Goal: Information Seeking & Learning: Compare options

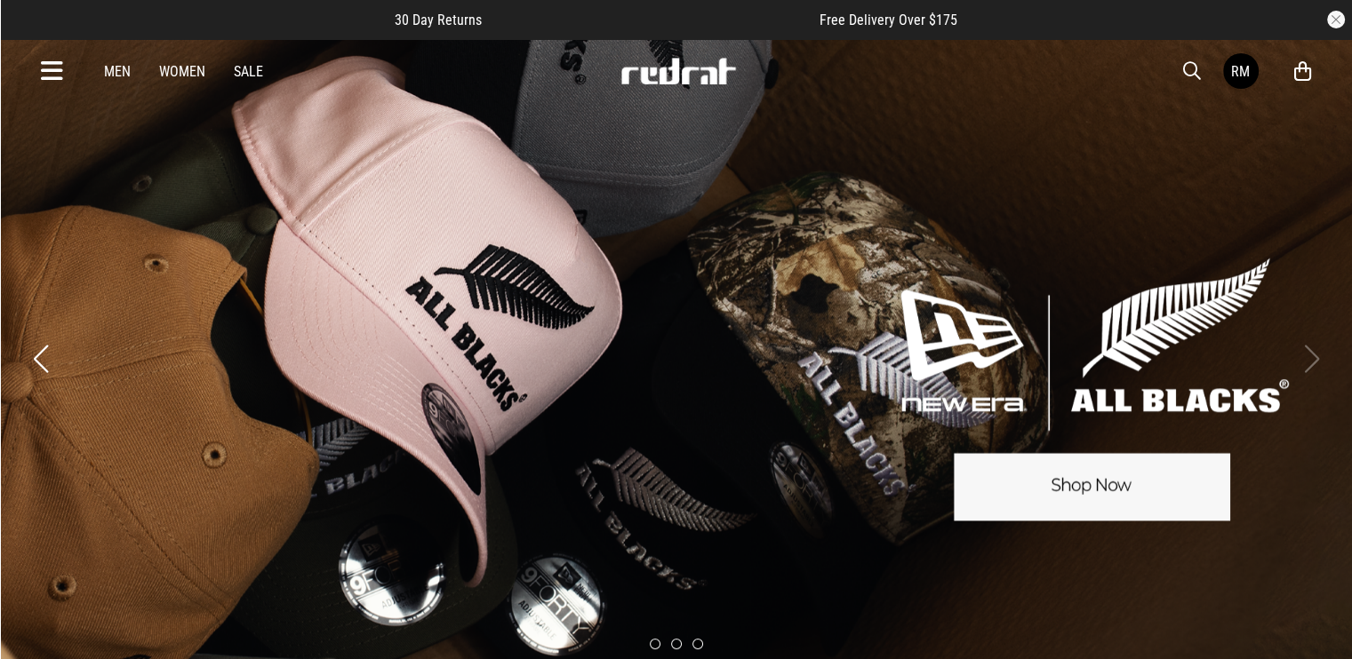
click at [1175, 67] on div "Men Women Sale RM Hi, Red Rat New Back Footwear Back Mens Back Womens Back Yout…" at bounding box center [677, 71] width 1298 height 64
click at [1186, 68] on span "button" at bounding box center [1192, 70] width 18 height 21
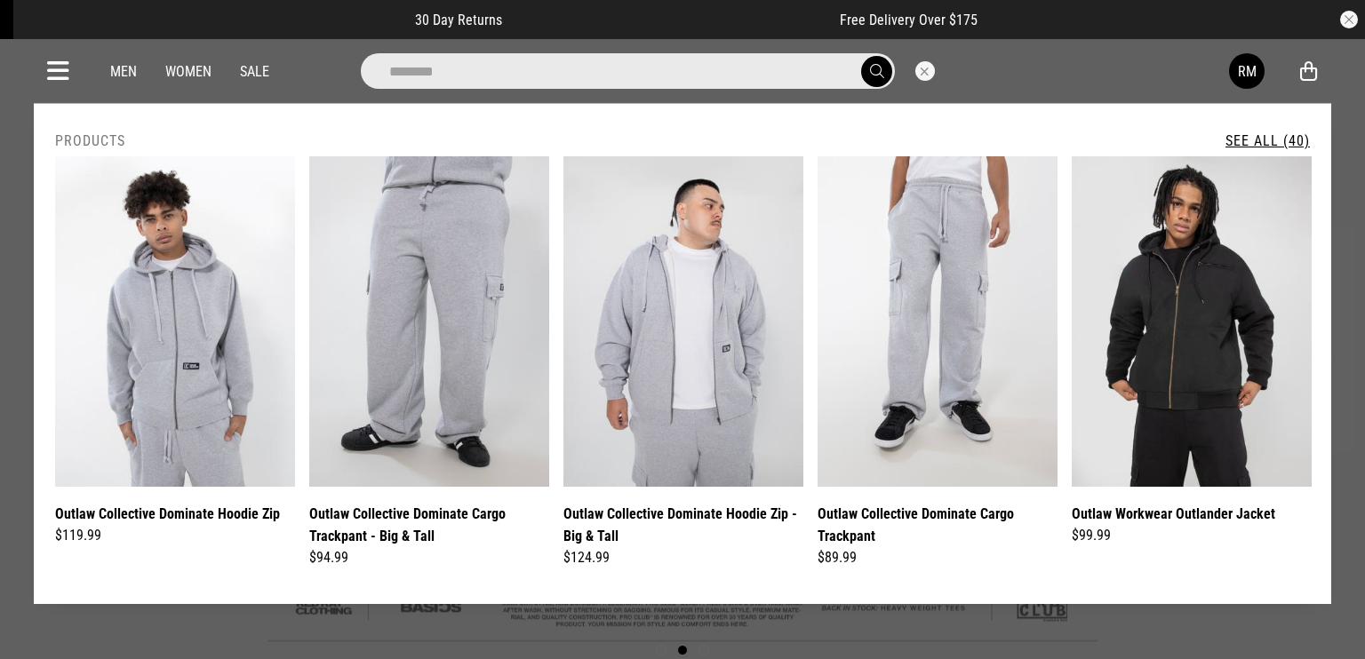
type input "********"
click at [1280, 143] on link "See All (40)" at bounding box center [1268, 140] width 84 height 17
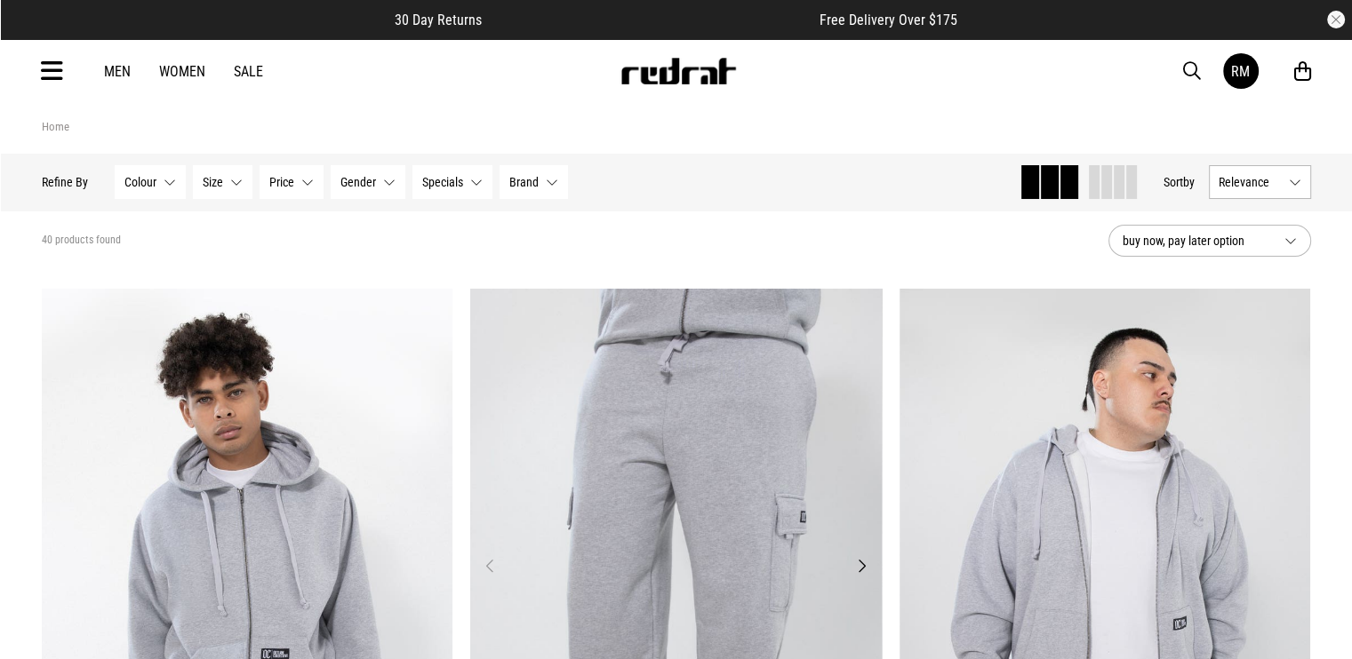
click at [657, 379] on img at bounding box center [675, 577] width 411 height 576
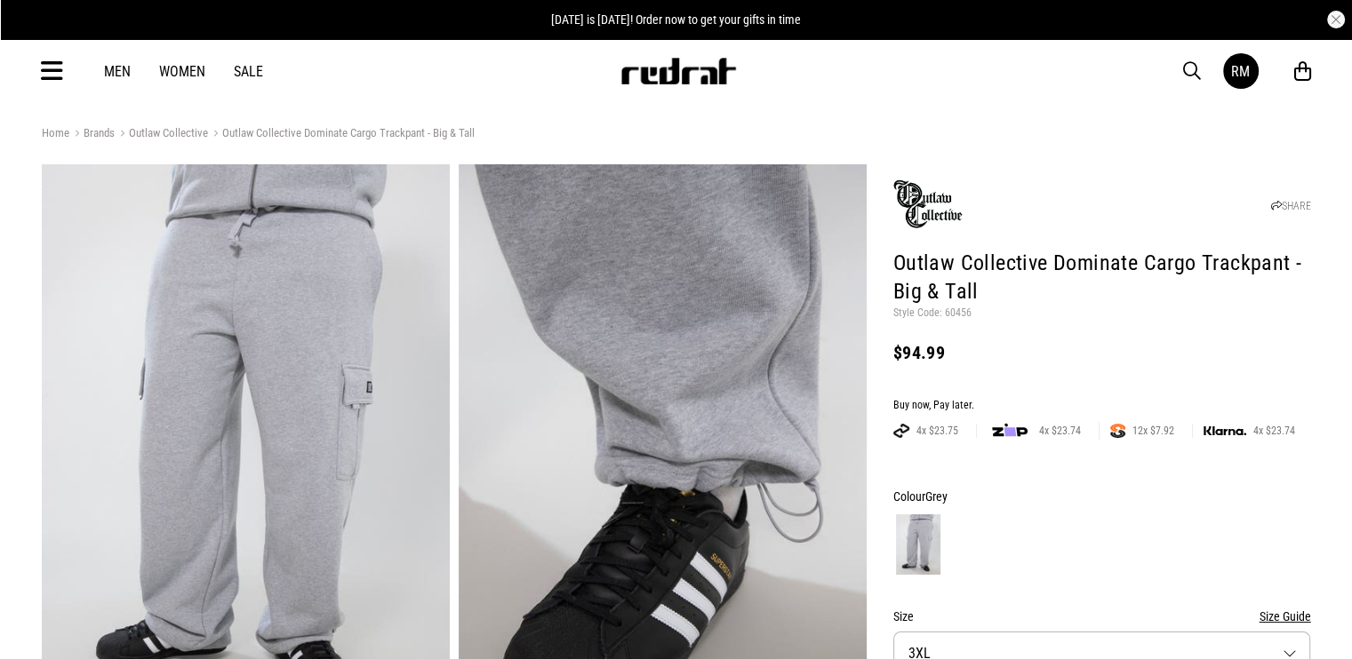
click at [955, 308] on p "Style Code: 60456" at bounding box center [1102, 314] width 418 height 14
copy p "60456"
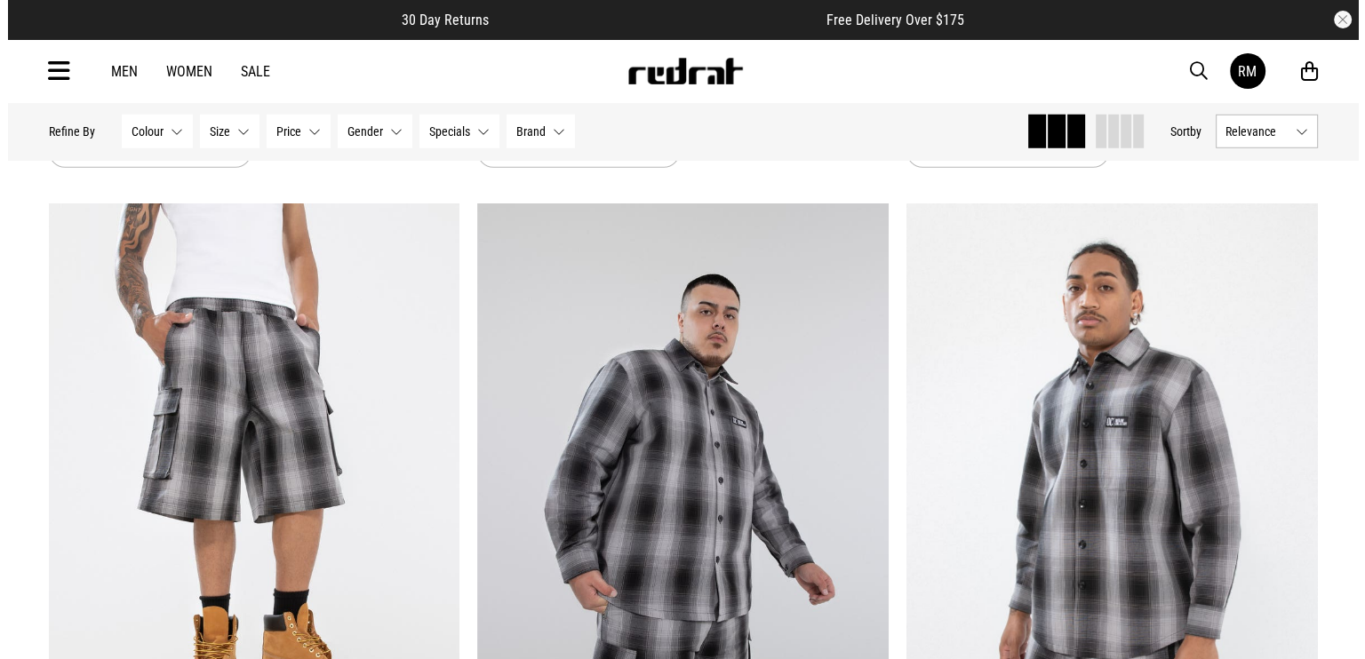
scroll to position [5599, 0]
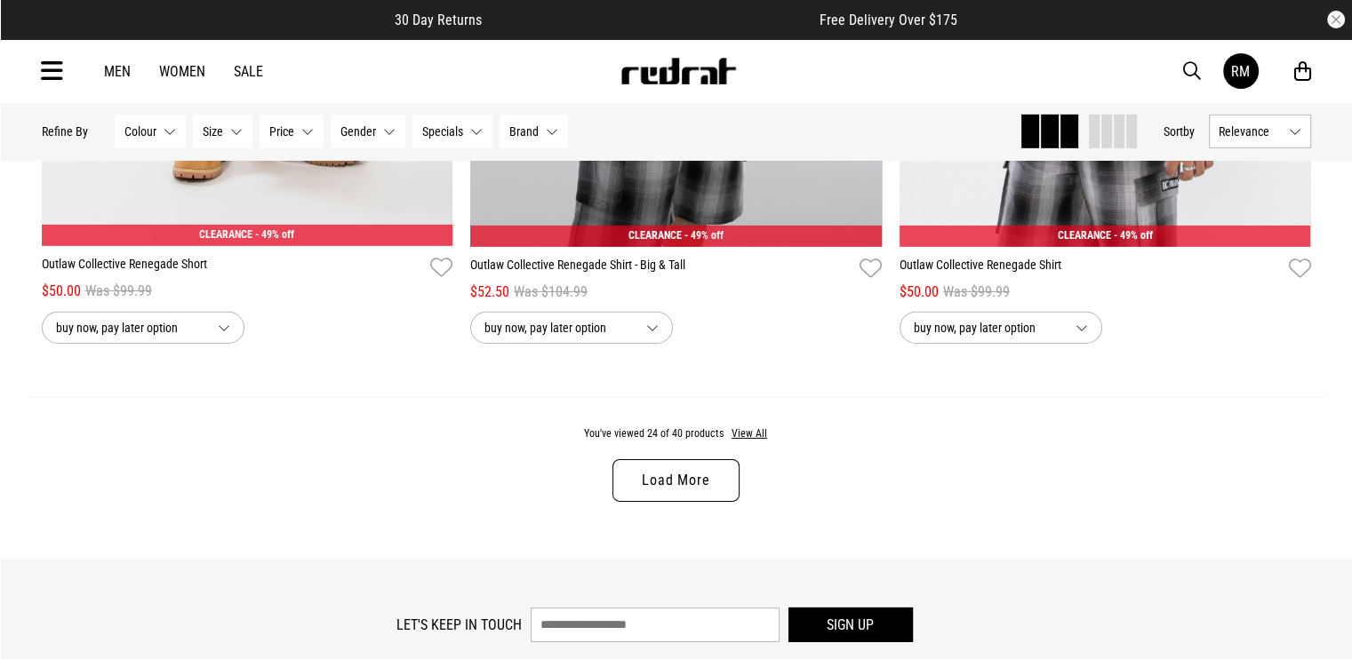
drag, startPoint x: 46, startPoint y: 68, endPoint x: 38, endPoint y: 74, distance: 10.1
click at [41, 70] on icon at bounding box center [52, 71] width 22 height 29
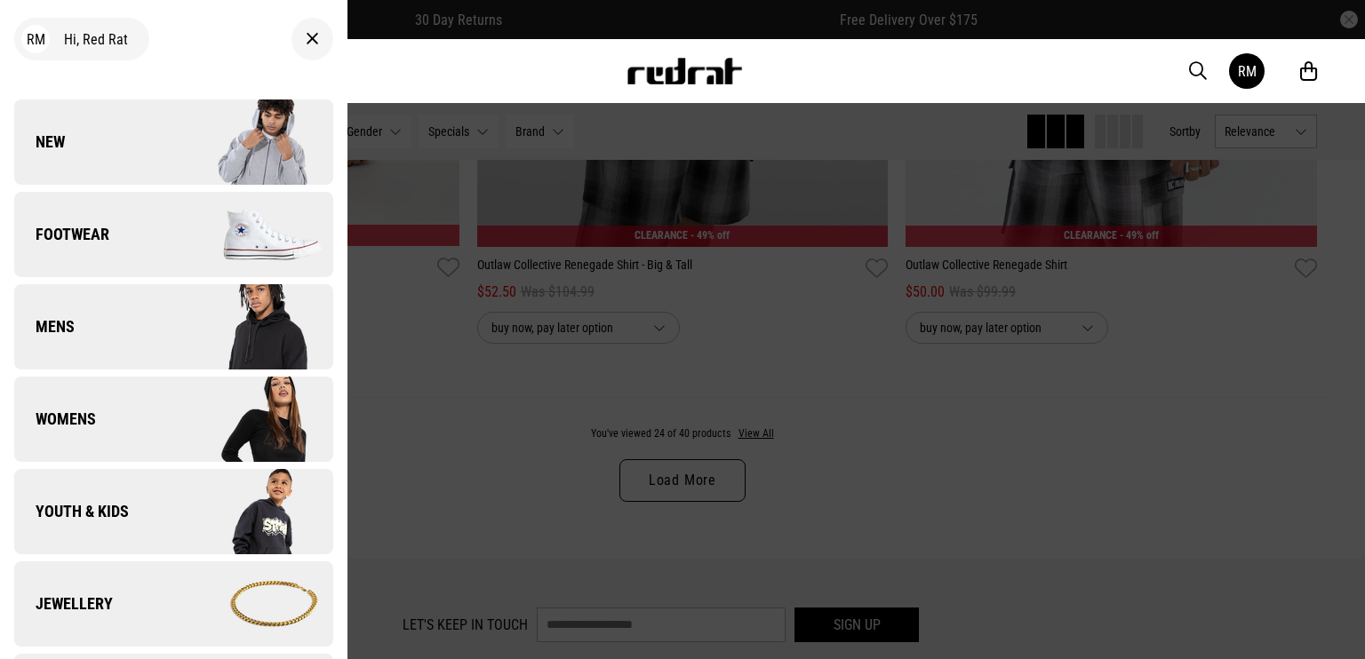
click at [146, 143] on link "New" at bounding box center [173, 142] width 319 height 85
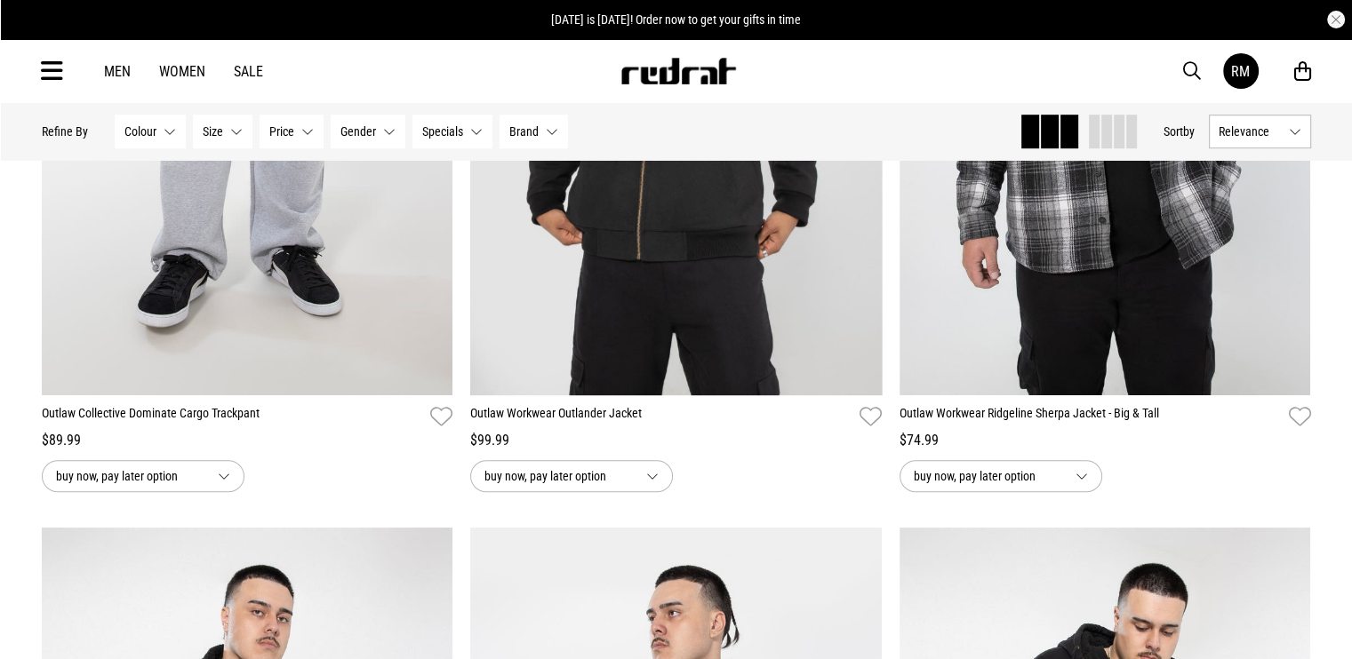
scroll to position [1155, 0]
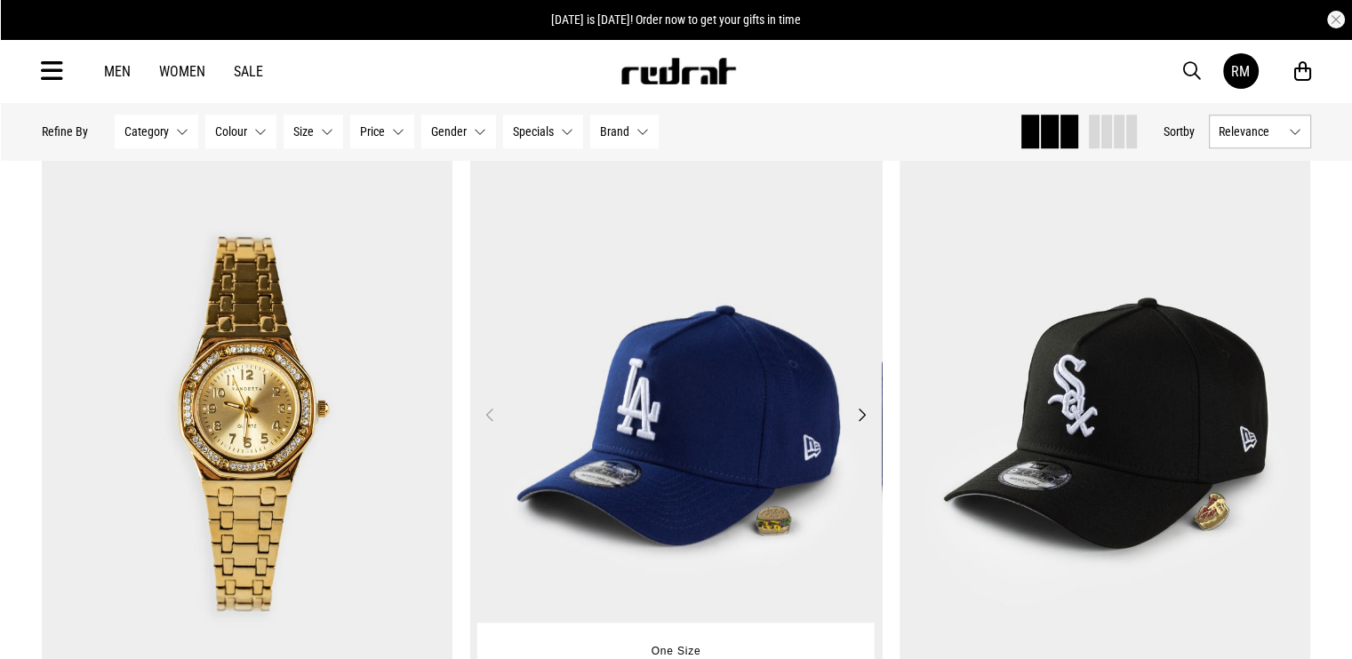
scroll to position [1511, 0]
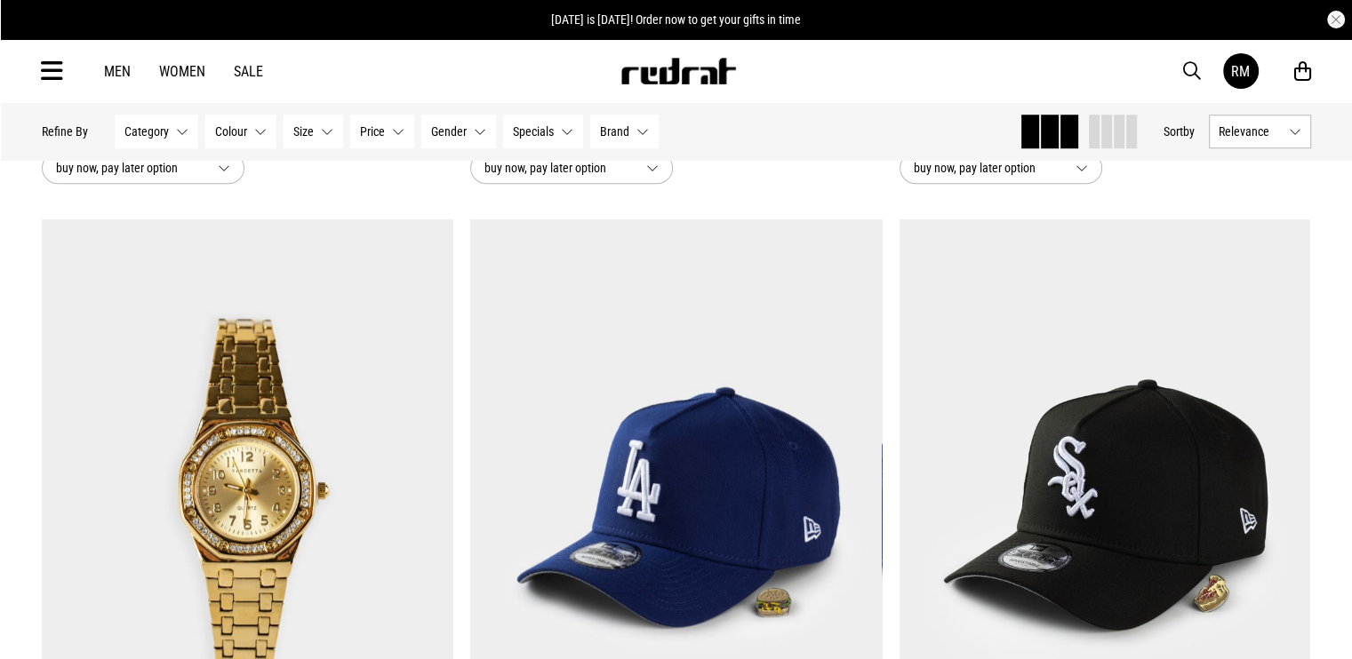
click at [172, 415] on img at bounding box center [247, 508] width 411 height 576
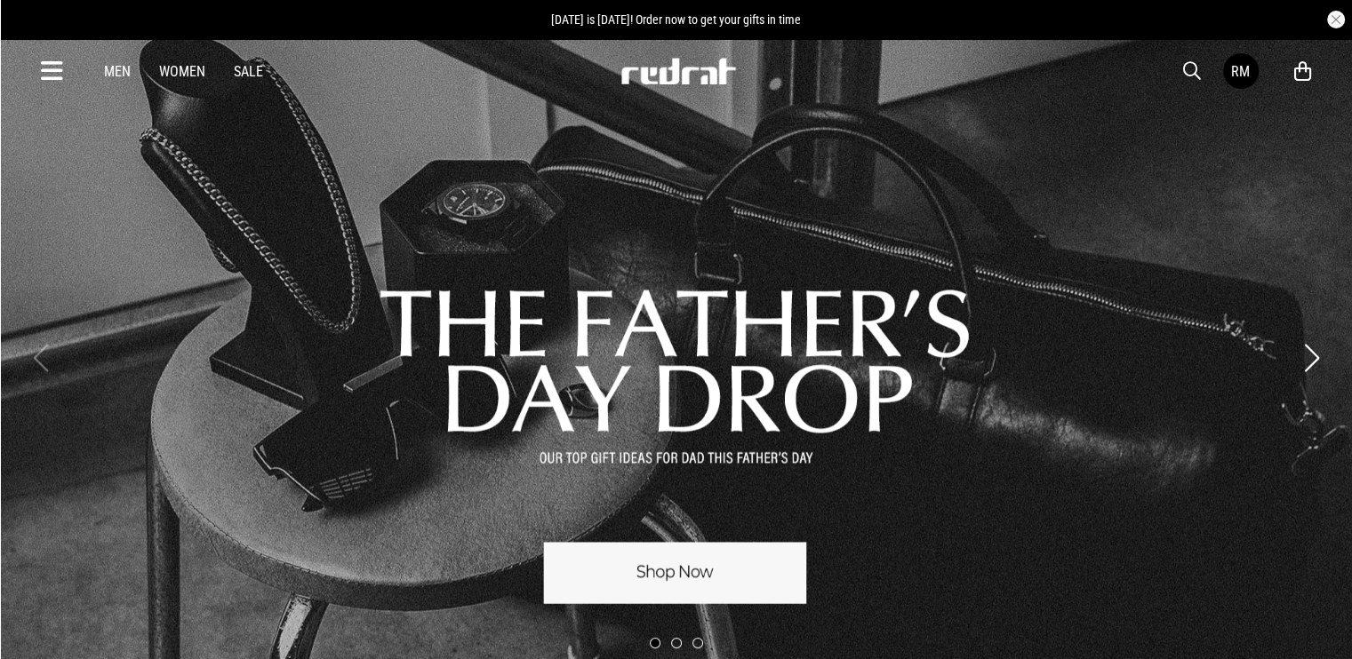
click at [1179, 56] on div "Men Women Sale RM Hi, Red Rat New Back Footwear Back Mens Back Womens Back Yout…" at bounding box center [677, 71] width 1298 height 64
click at [1193, 70] on span "button" at bounding box center [1192, 70] width 18 height 21
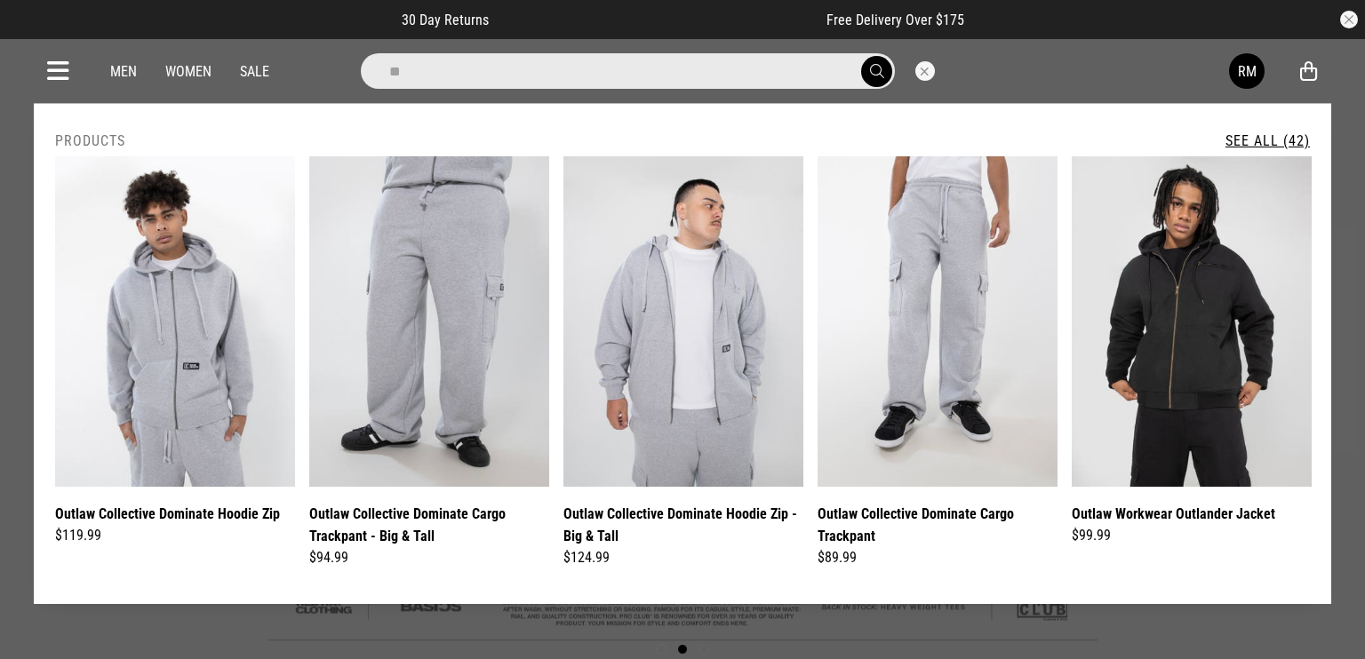
type input "**"
click at [1249, 139] on link "See All (42)" at bounding box center [1268, 140] width 84 height 17
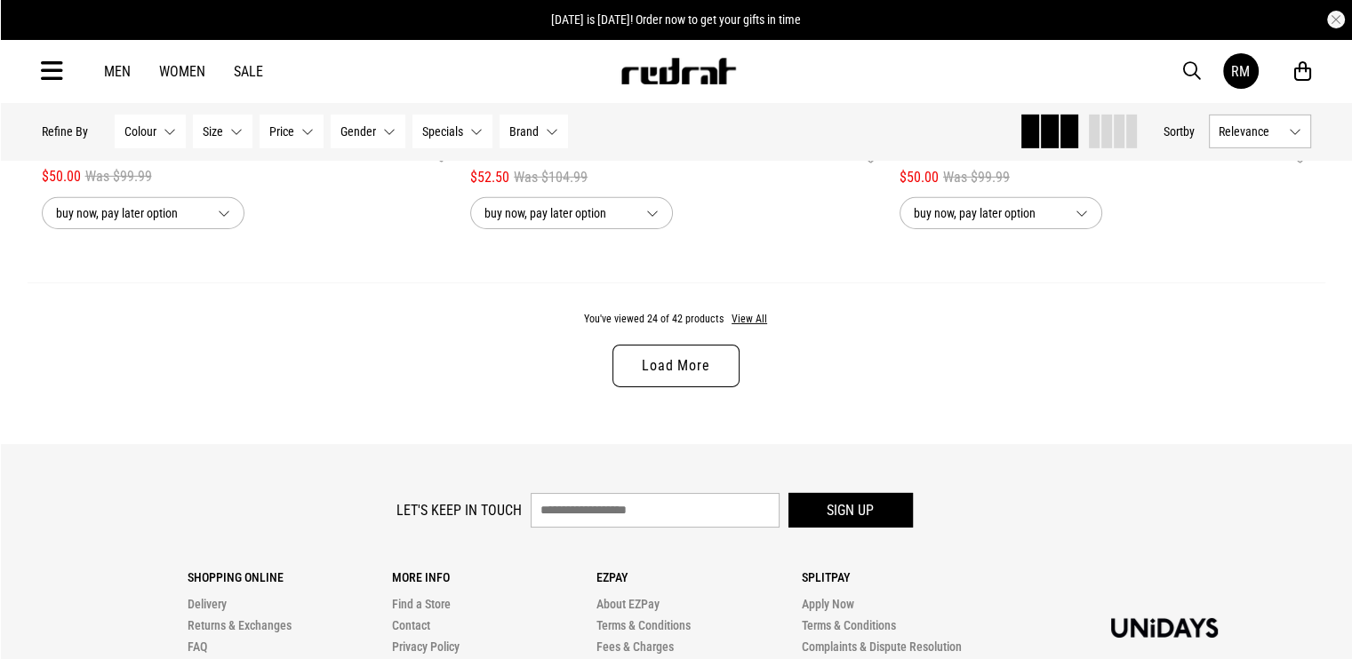
scroll to position [5996, 0]
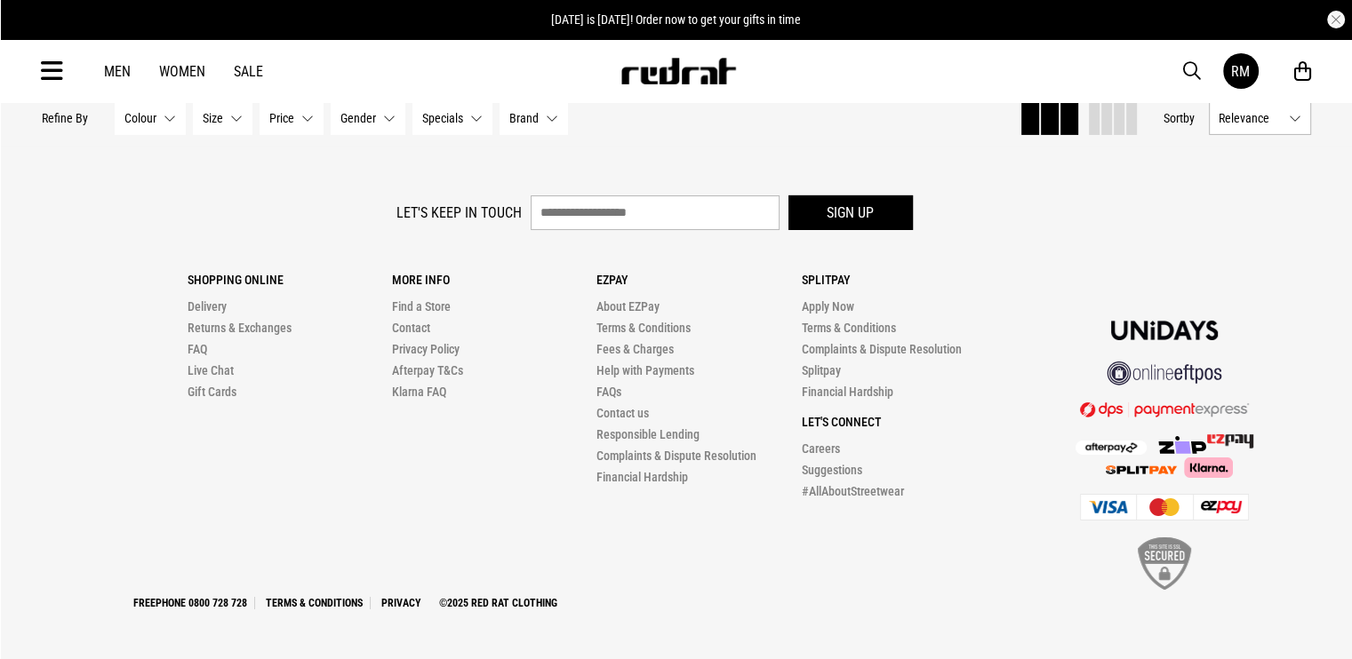
click at [1196, 74] on span "button" at bounding box center [1192, 70] width 18 height 21
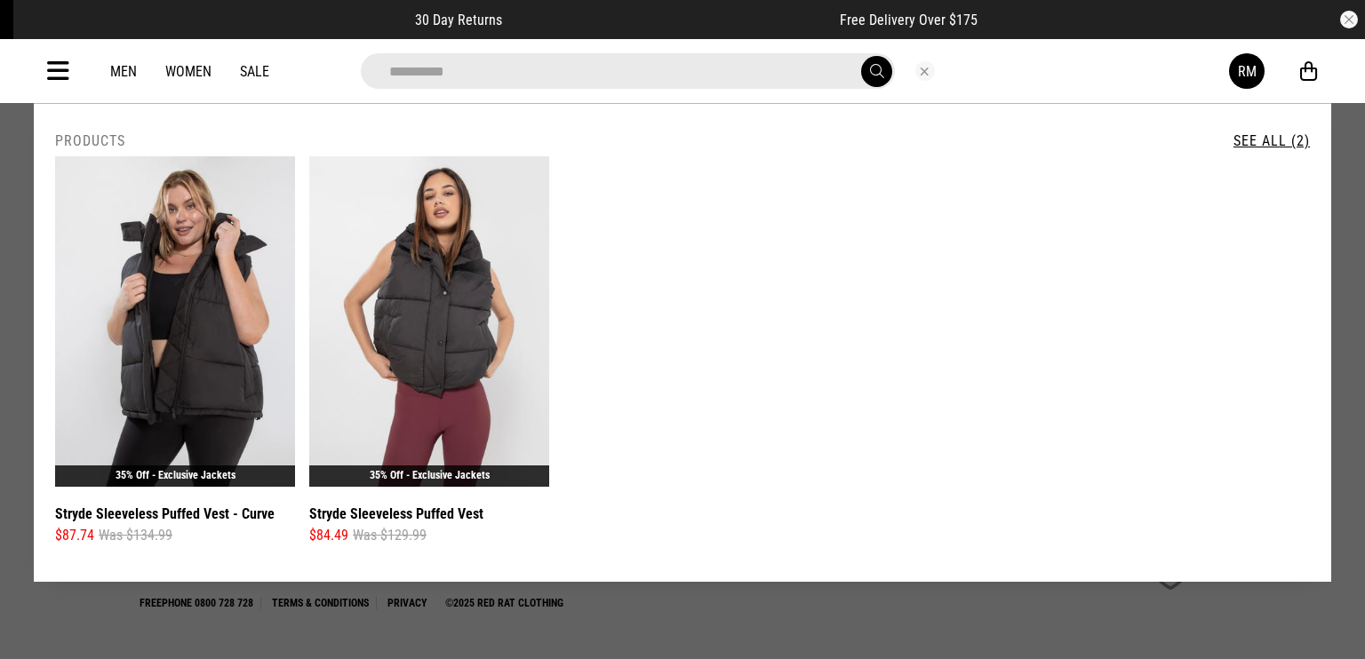
type input "**********"
click at [924, 70] on button "Close search" at bounding box center [925, 71] width 20 height 20
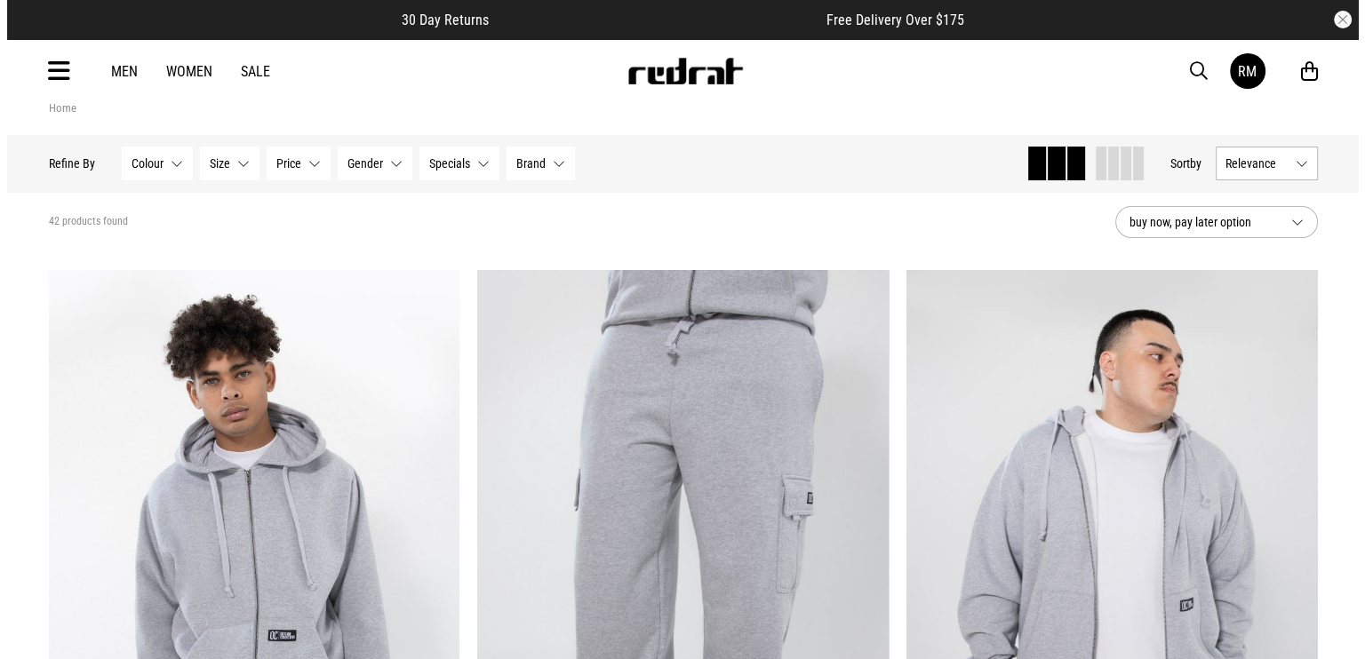
scroll to position [0, 0]
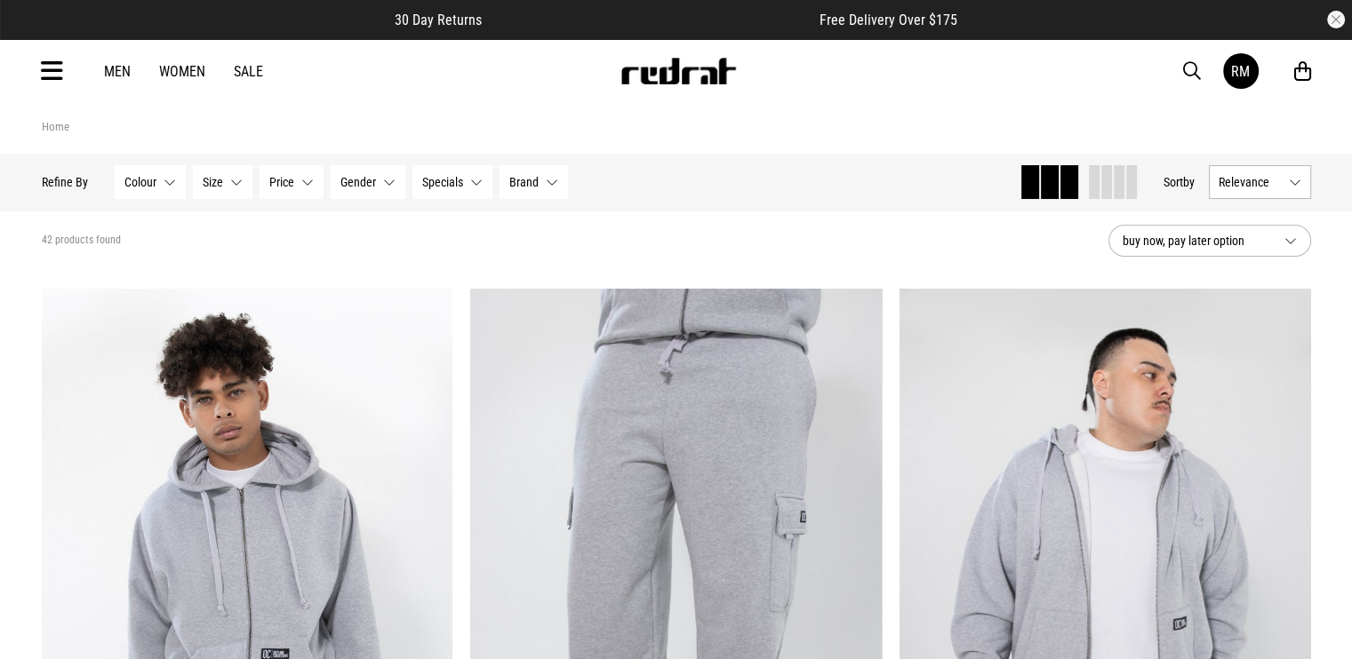
click at [36, 58] on div "Men Women Sale RM Hi, Red Rat New Back Footwear Back Mens Back Womens Back Yout…" at bounding box center [677, 71] width 1298 height 64
click at [56, 73] on icon at bounding box center [52, 71] width 22 height 29
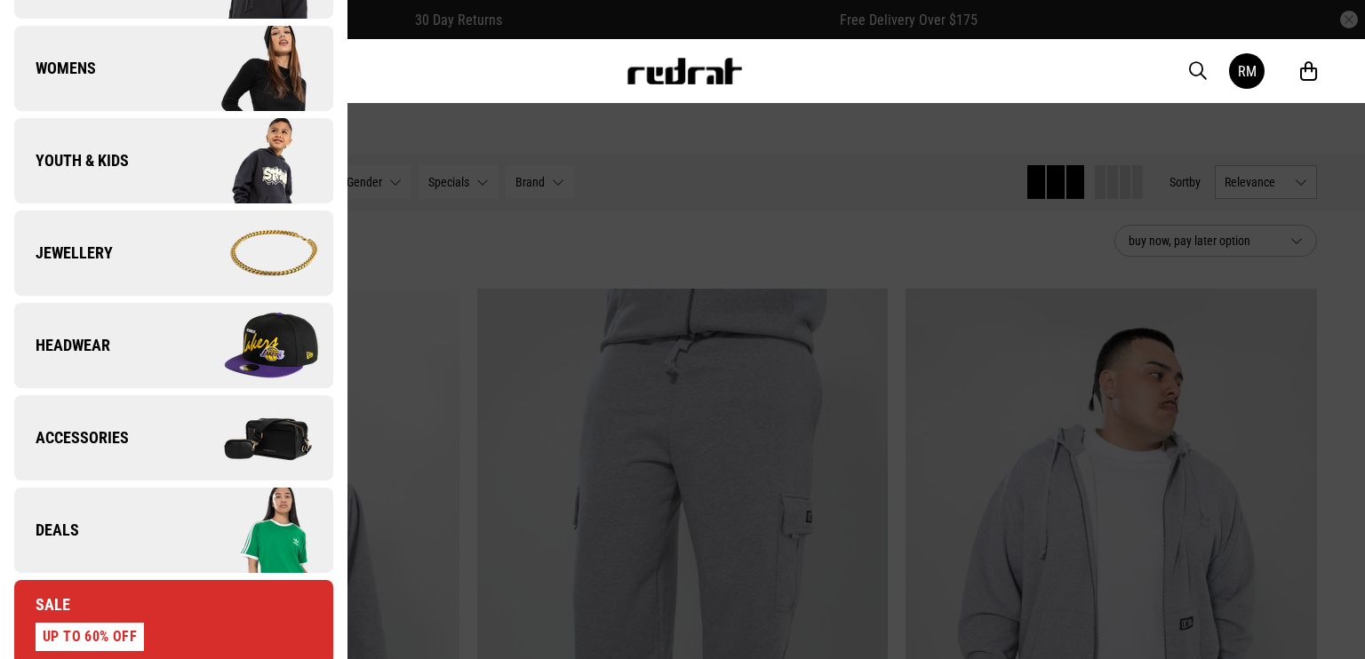
scroll to position [355, 0]
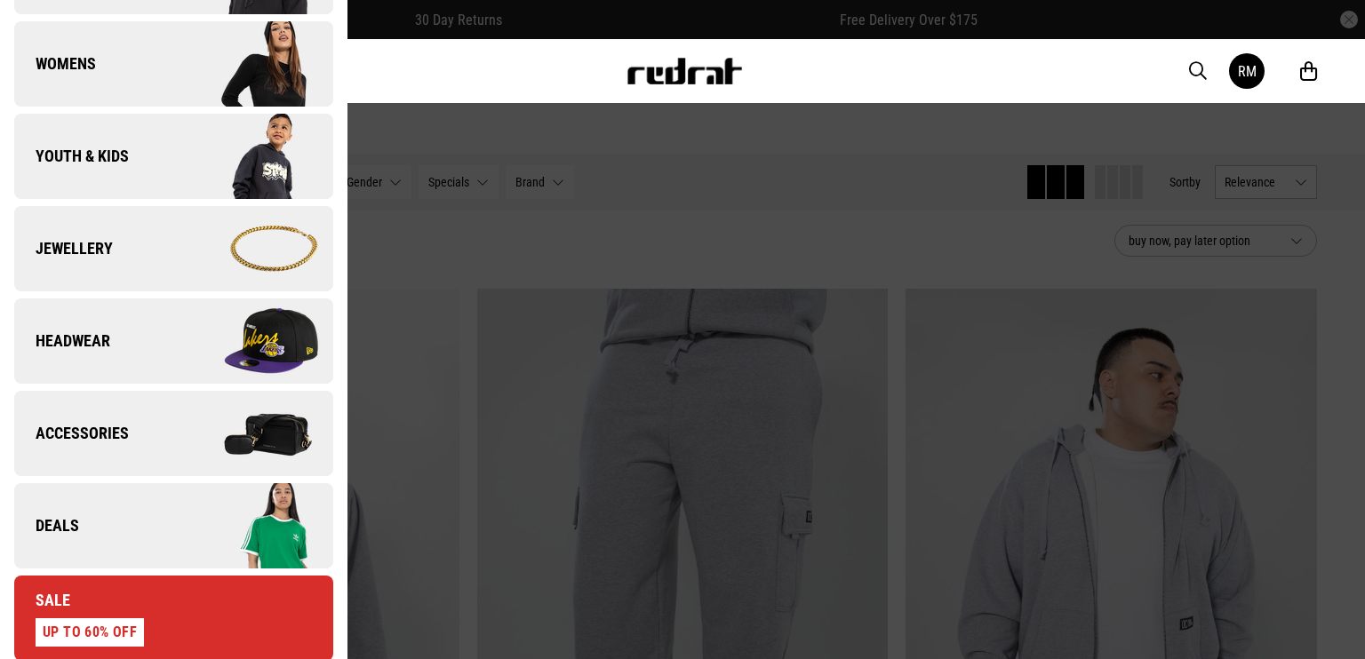
click at [189, 521] on img at bounding box center [252, 526] width 159 height 89
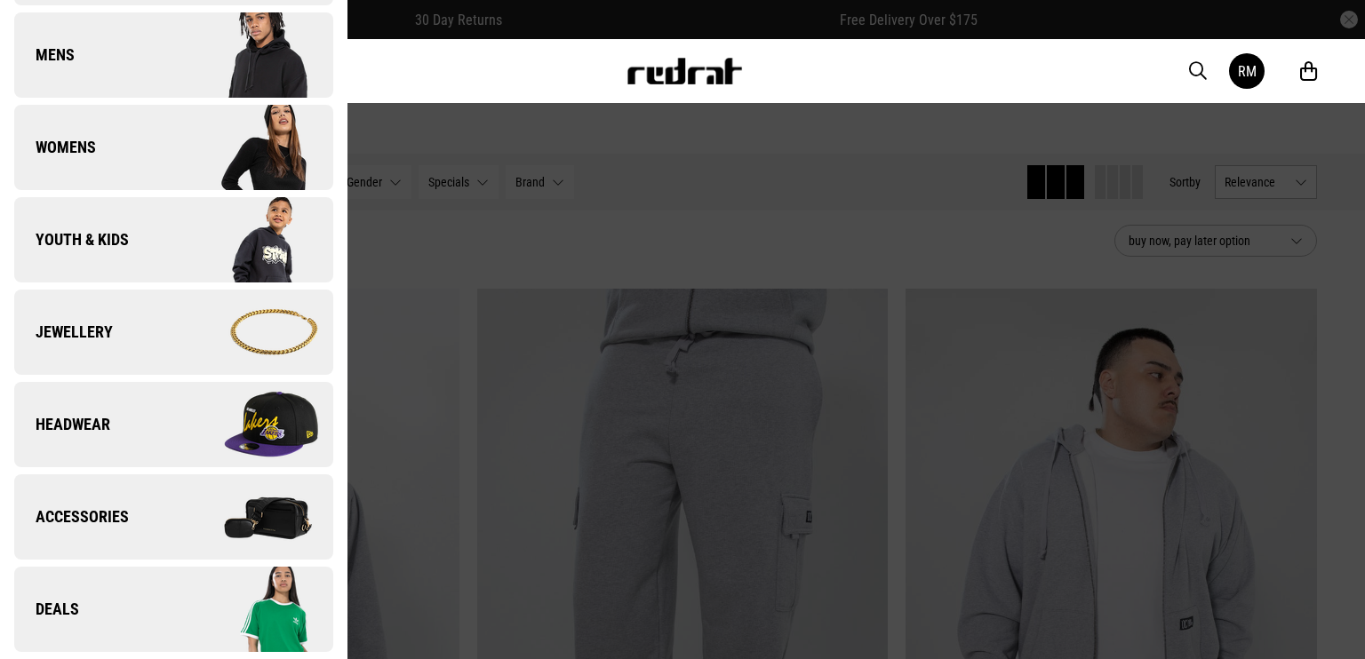
scroll to position [0, 0]
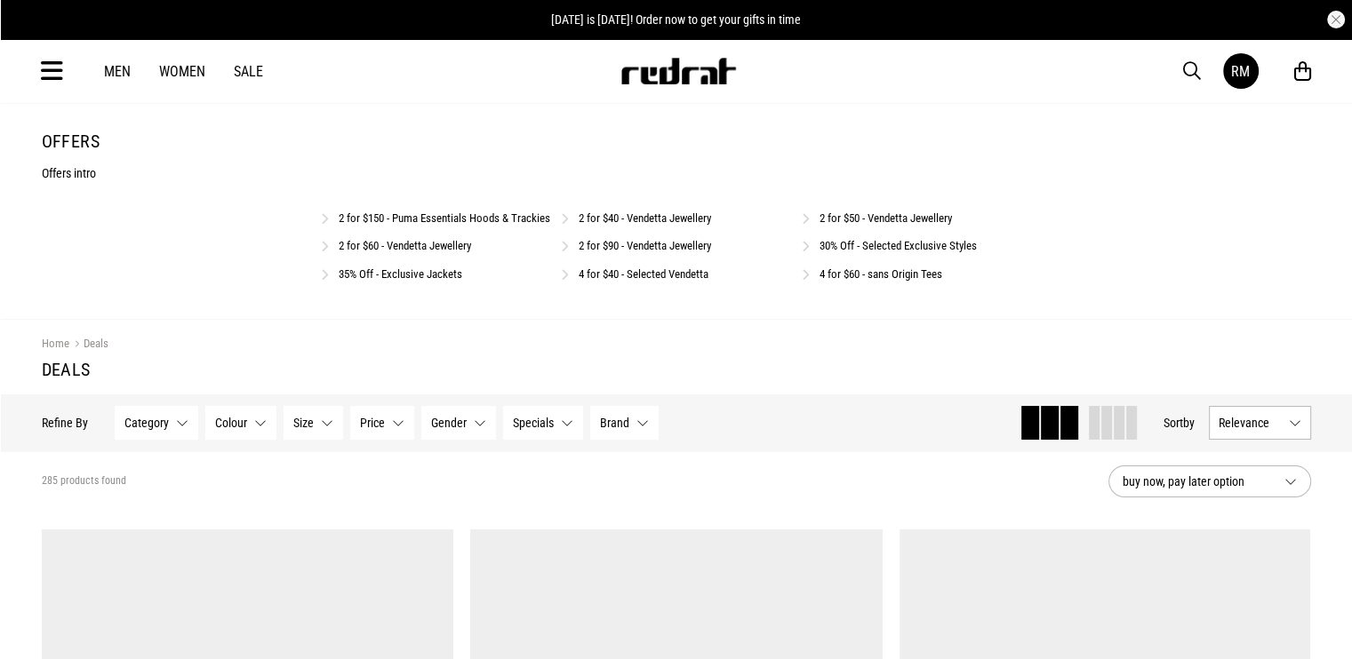
drag, startPoint x: 474, startPoint y: 211, endPoint x: 465, endPoint y: 226, distance: 17.5
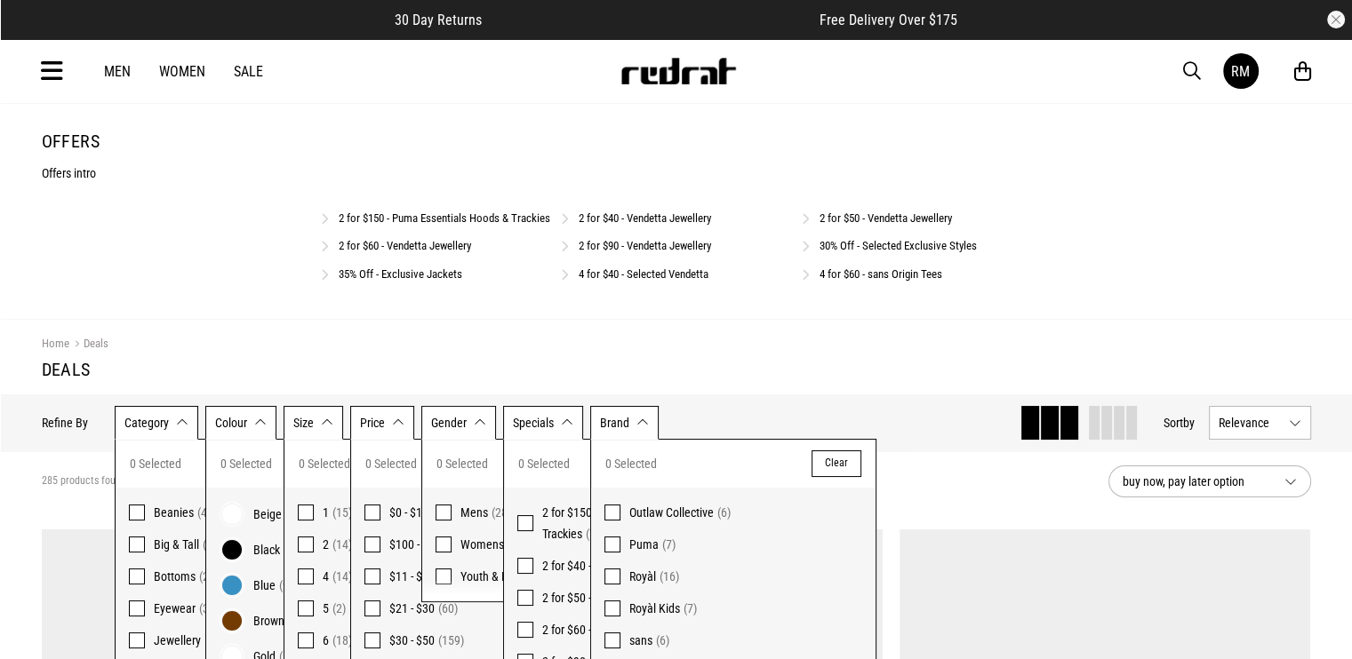
click at [674, 88] on div "Men Women Sale RM Hi, Red Rat New Back Footwear Back Mens Back Womens Back Yout…" at bounding box center [677, 71] width 1298 height 64
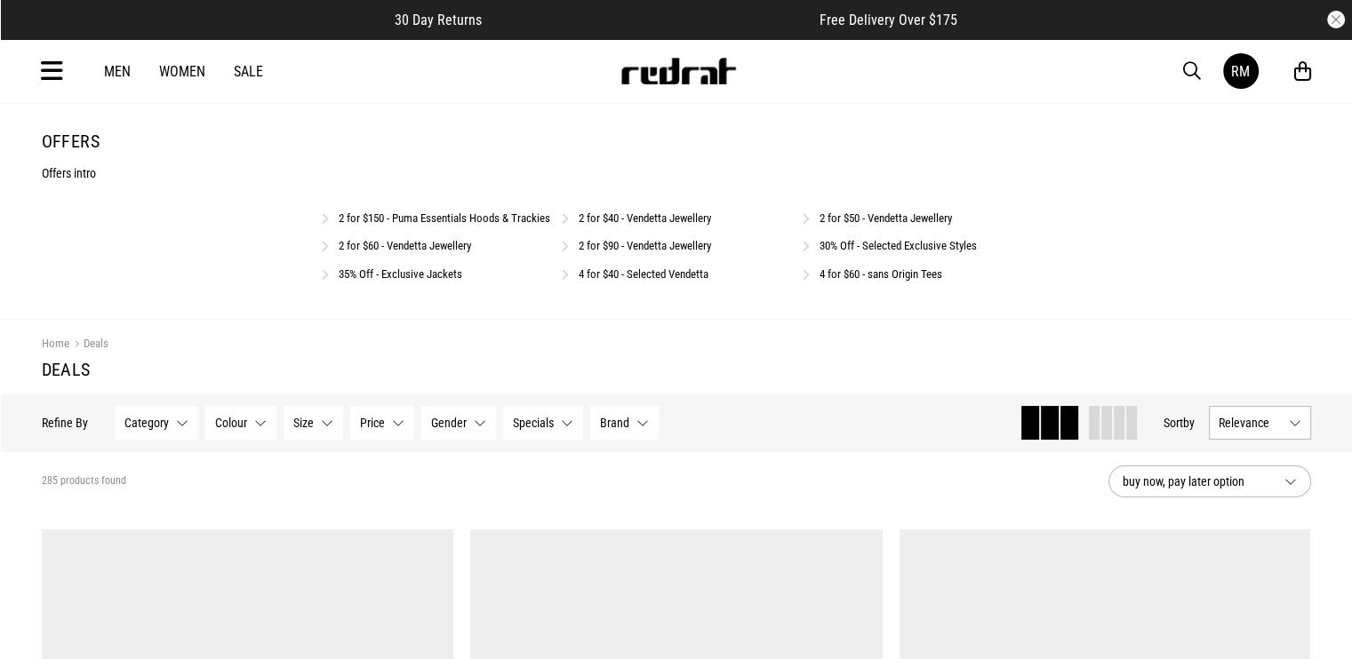
click at [679, 76] on img at bounding box center [677, 71] width 117 height 27
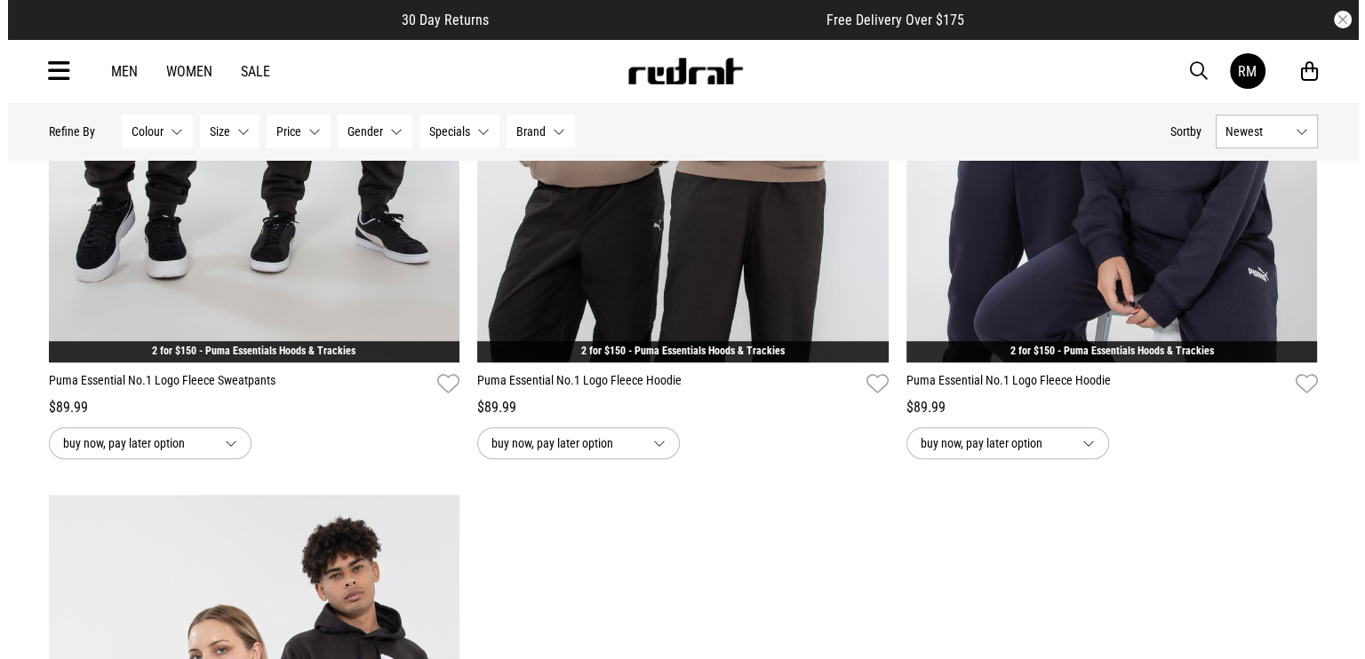
scroll to position [1422, 0]
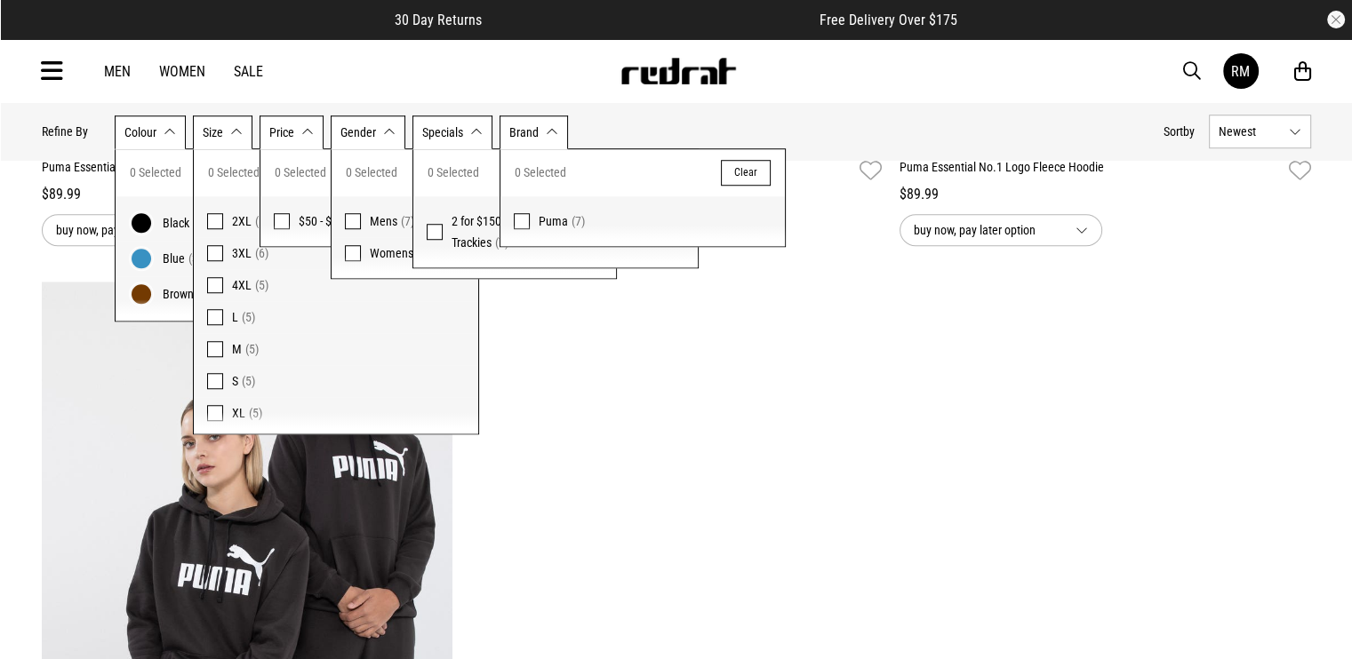
click at [53, 67] on icon at bounding box center [52, 71] width 22 height 29
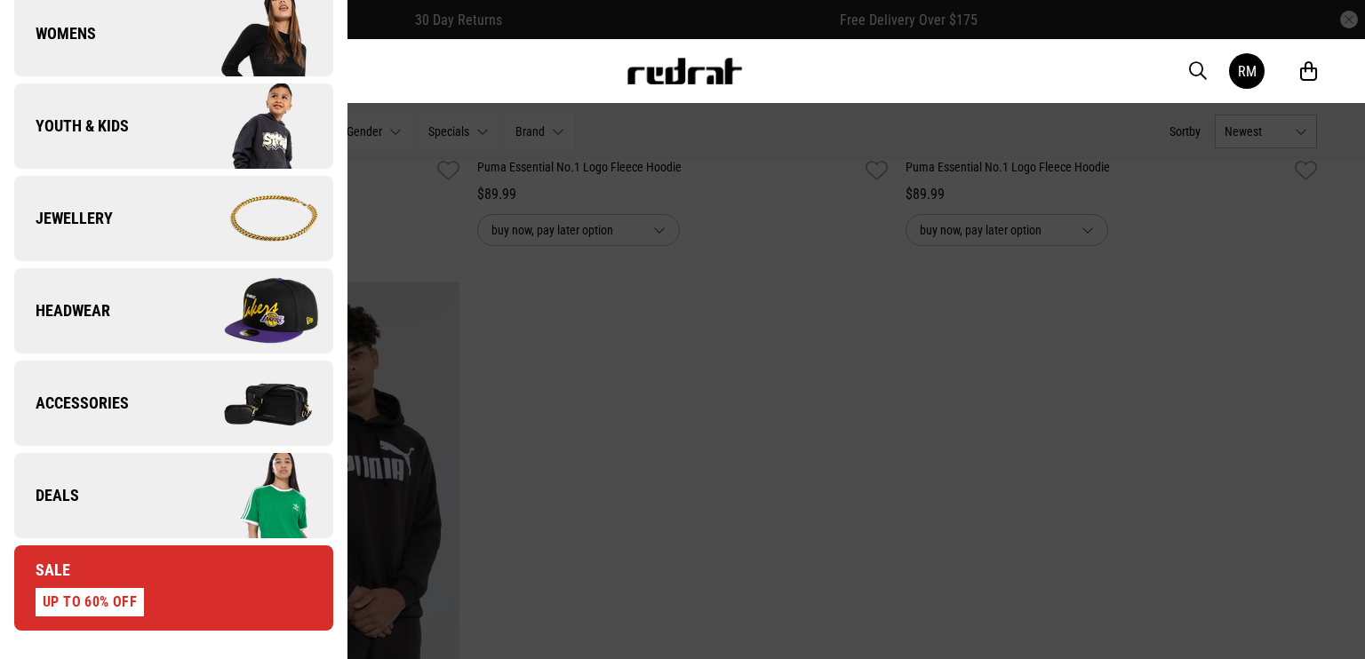
scroll to position [533, 0]
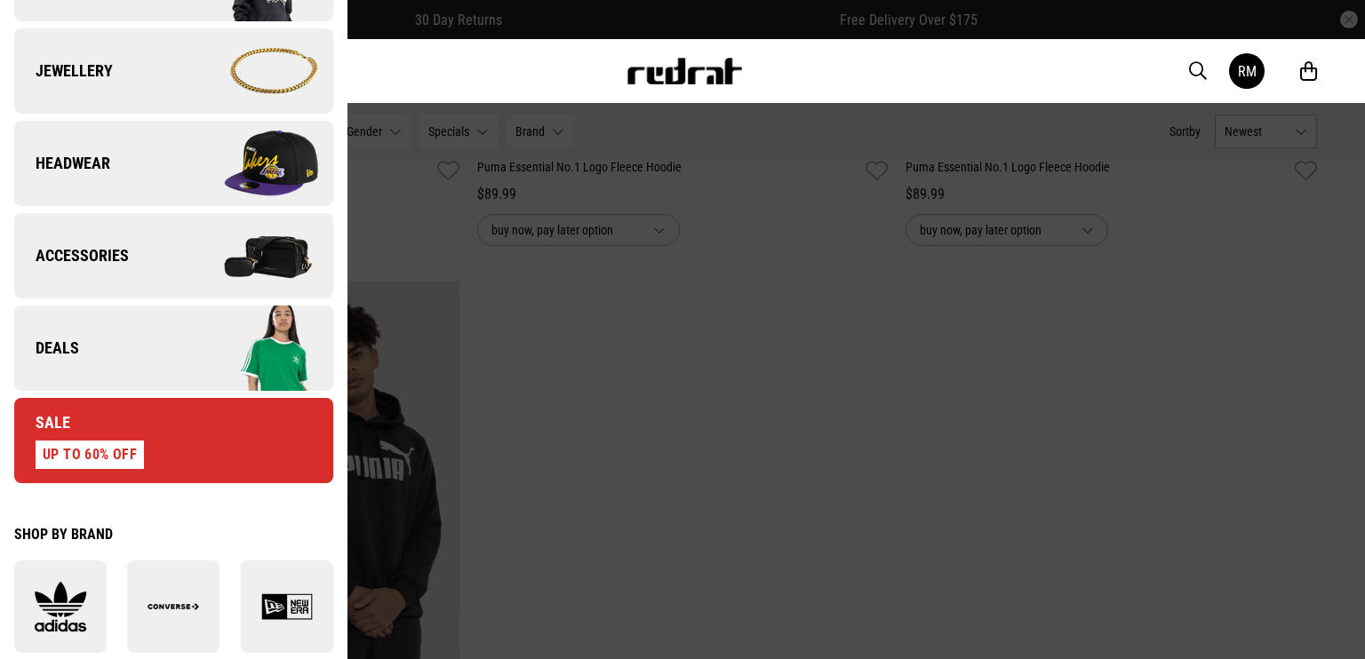
click at [139, 355] on link "Deals" at bounding box center [173, 348] width 319 height 85
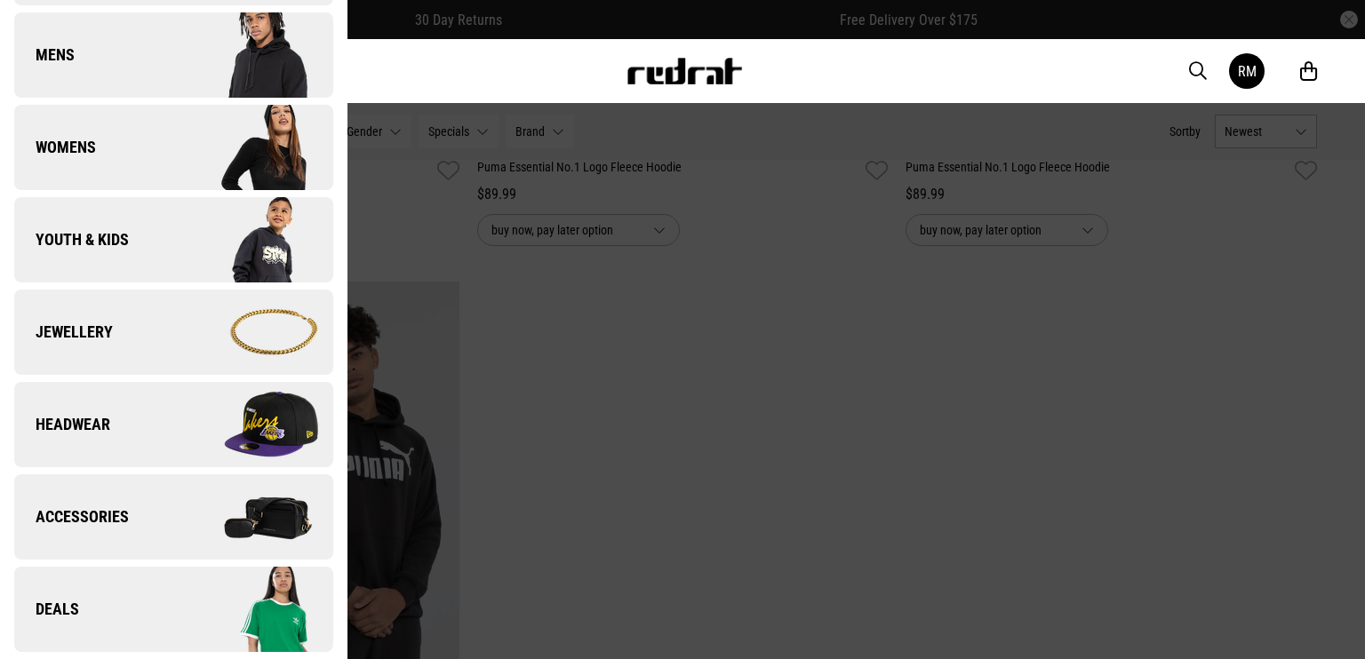
scroll to position [0, 0]
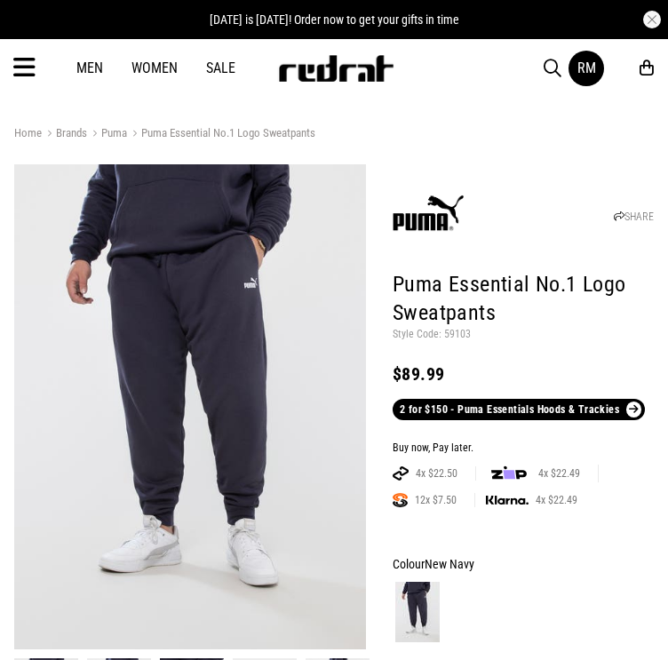
click at [448, 325] on h1 "Puma Essential No.1 Logo Sweatpants" at bounding box center [523, 299] width 261 height 57
click at [451, 331] on p "Style Code: 59103" at bounding box center [523, 335] width 261 height 14
copy p "59103"
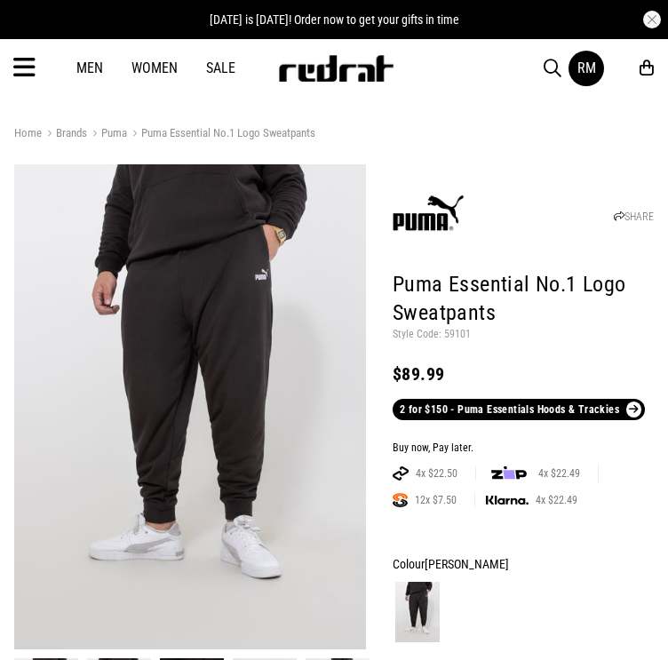
click at [456, 338] on p "Style Code: 59101" at bounding box center [523, 335] width 261 height 14
copy p "59101"
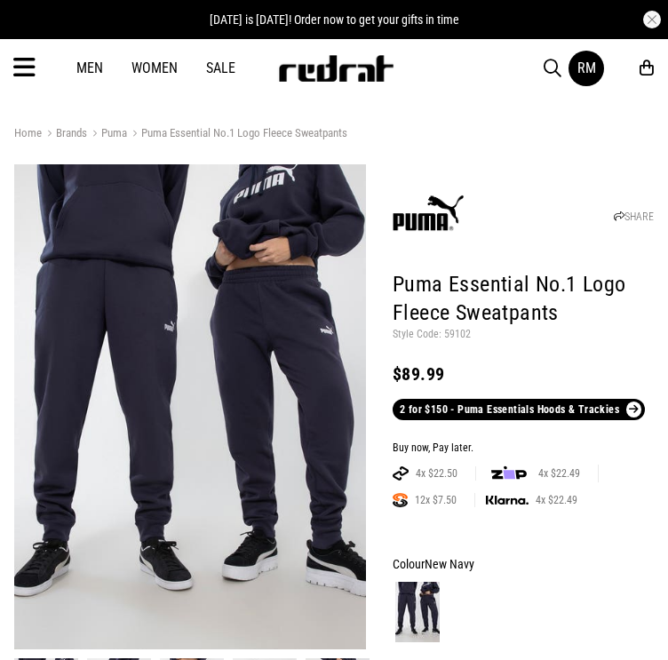
click at [443, 333] on p "Style Code: 59102" at bounding box center [523, 335] width 261 height 14
copy p "59102"
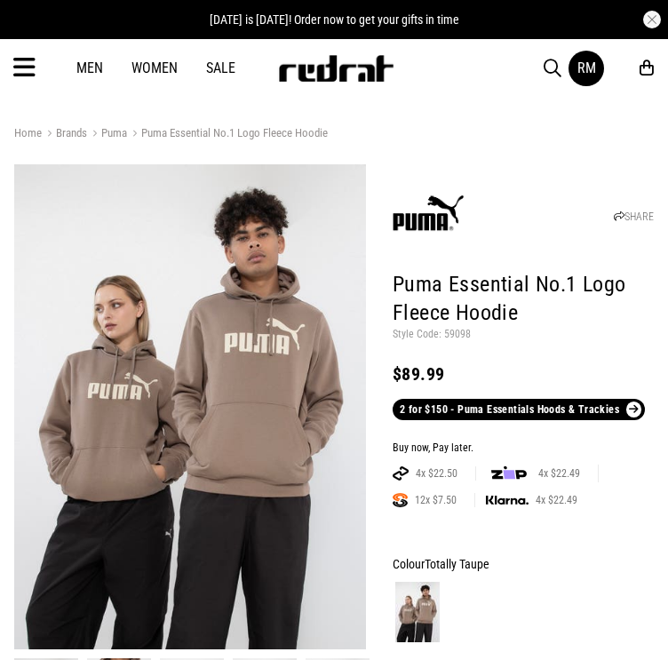
click at [459, 333] on p "Style Code: 59098" at bounding box center [523, 335] width 261 height 14
copy p "59098"
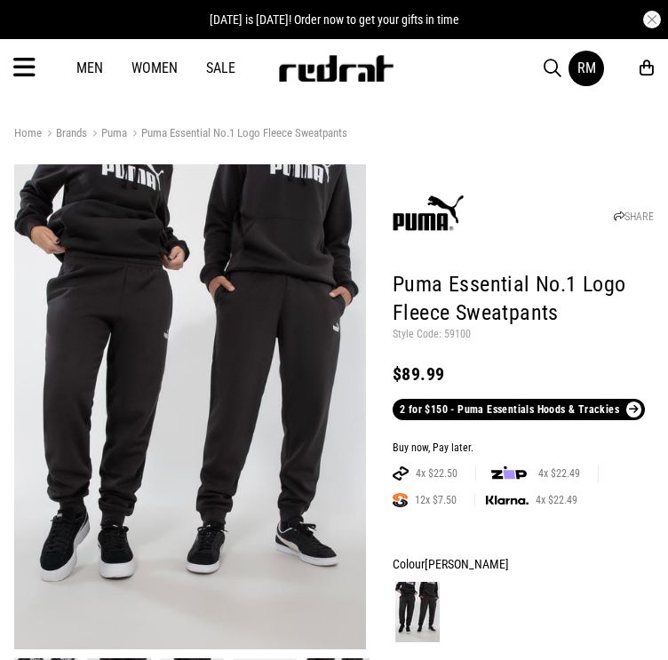
click at [460, 333] on p "Style Code: 59100" at bounding box center [523, 335] width 261 height 14
copy p "59100"
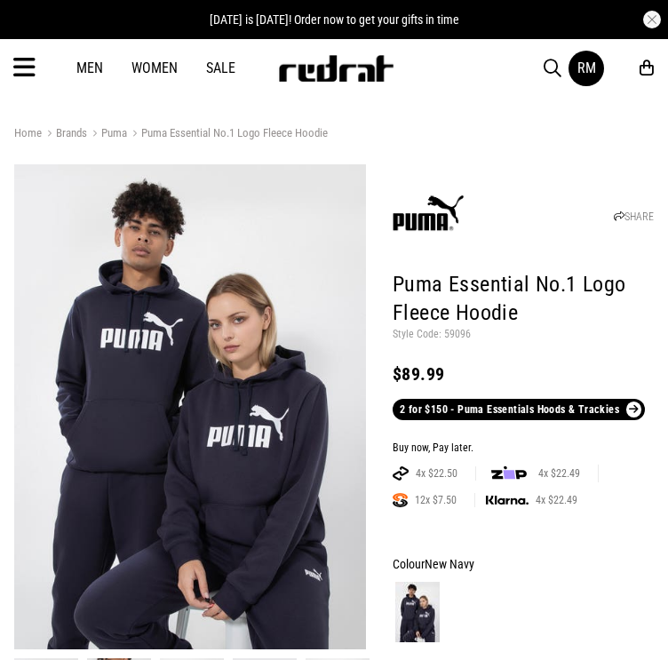
click at [448, 340] on p "Style Code: 59096" at bounding box center [523, 335] width 261 height 14
click at [451, 336] on p "Style Code: 59096" at bounding box center [523, 335] width 261 height 14
copy p "59096"
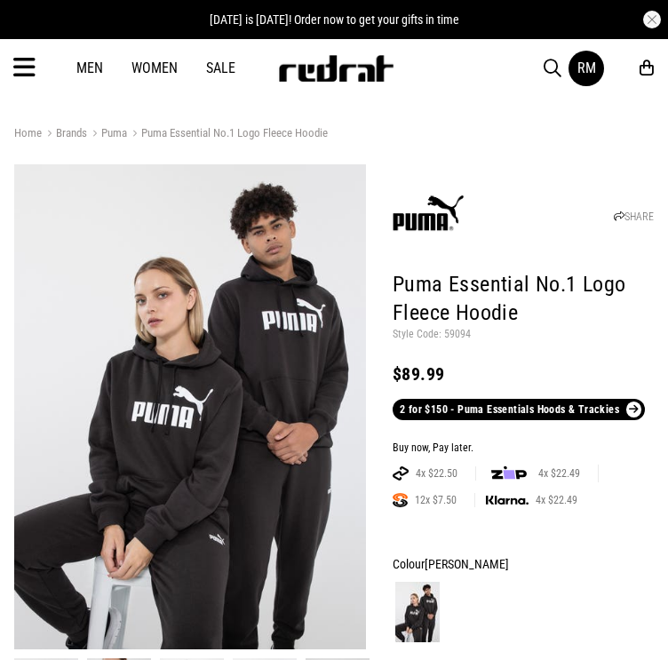
click at [462, 335] on p "Style Code: 59094" at bounding box center [523, 335] width 261 height 14
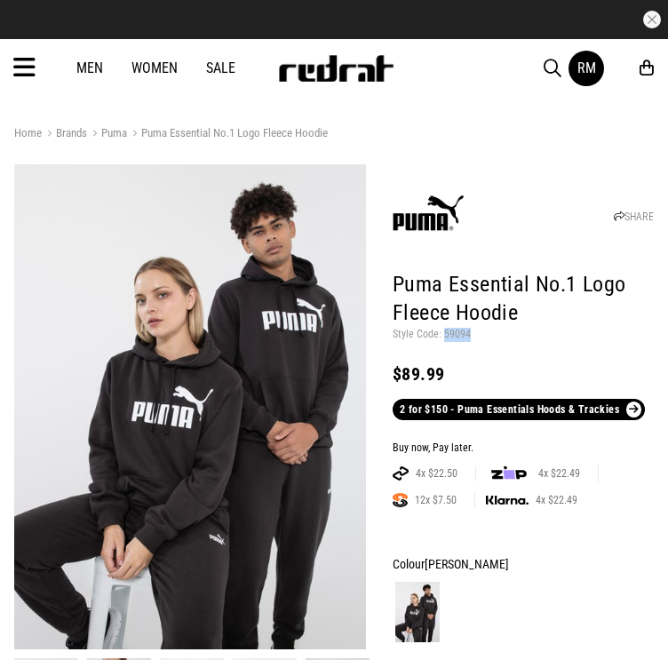
click at [462, 335] on p "Style Code: 59094" at bounding box center [523, 335] width 261 height 14
copy p "59094"
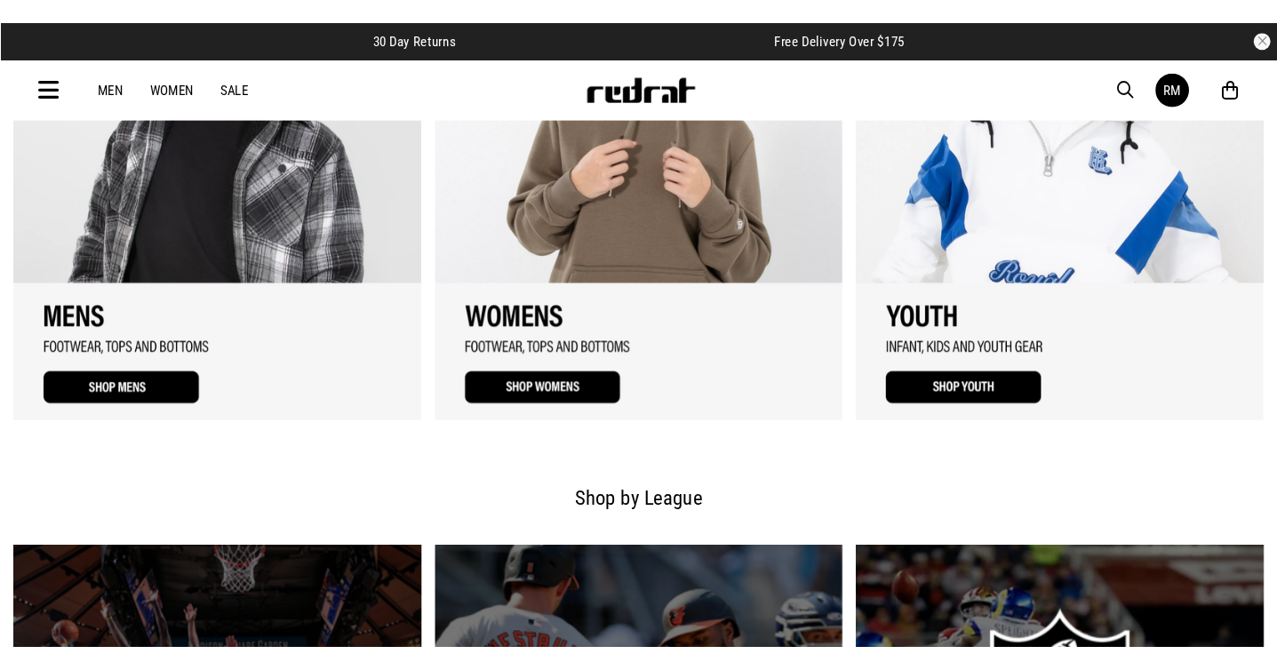
scroll to position [1521, 0]
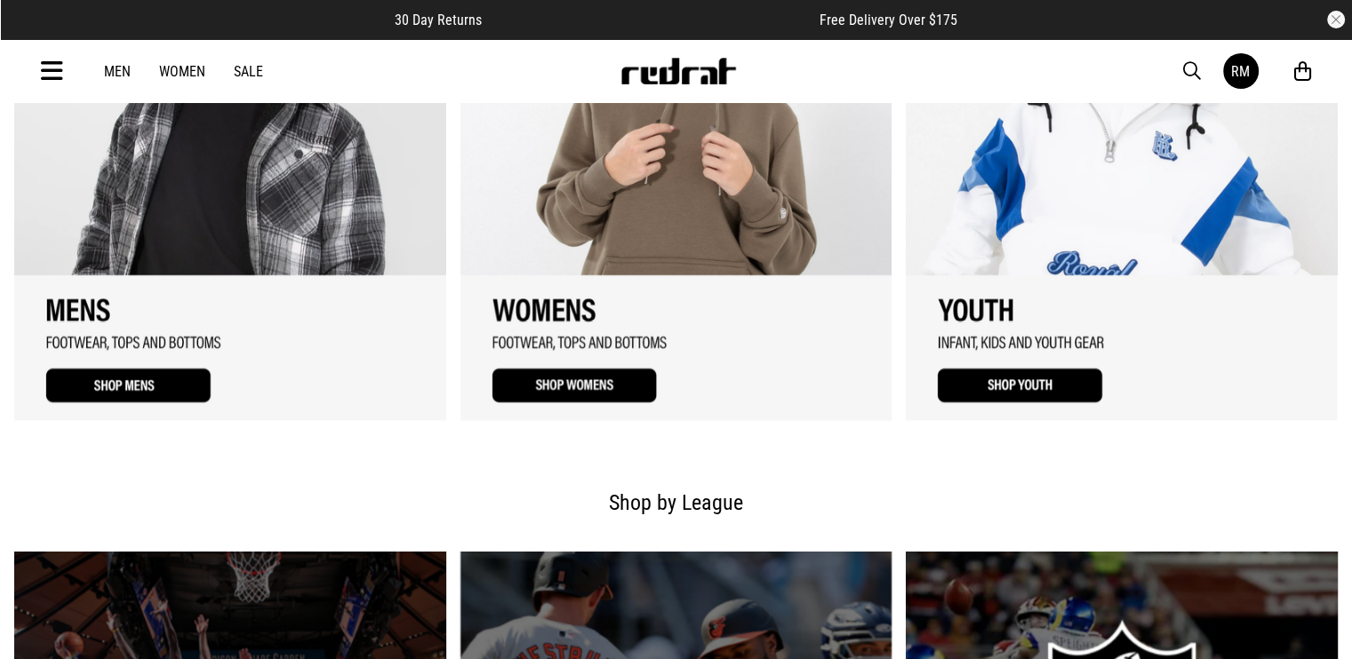
click at [45, 71] on icon at bounding box center [52, 71] width 22 height 29
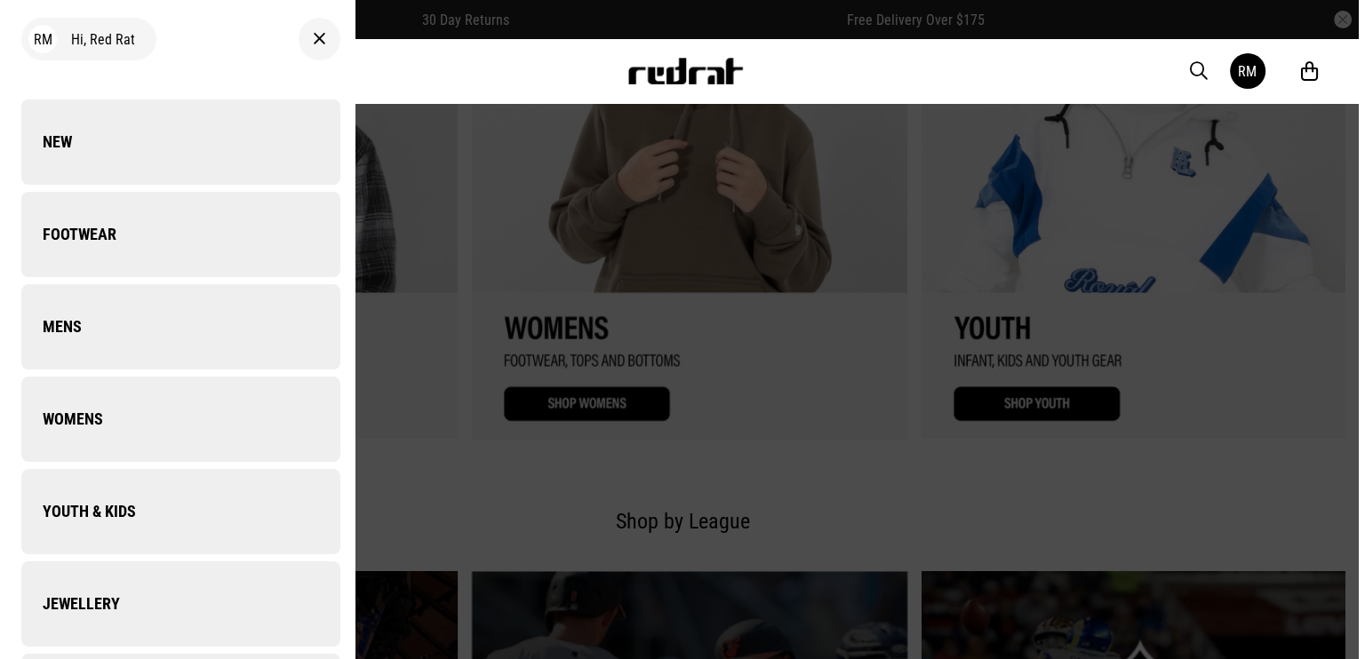
scroll to position [1613, 0]
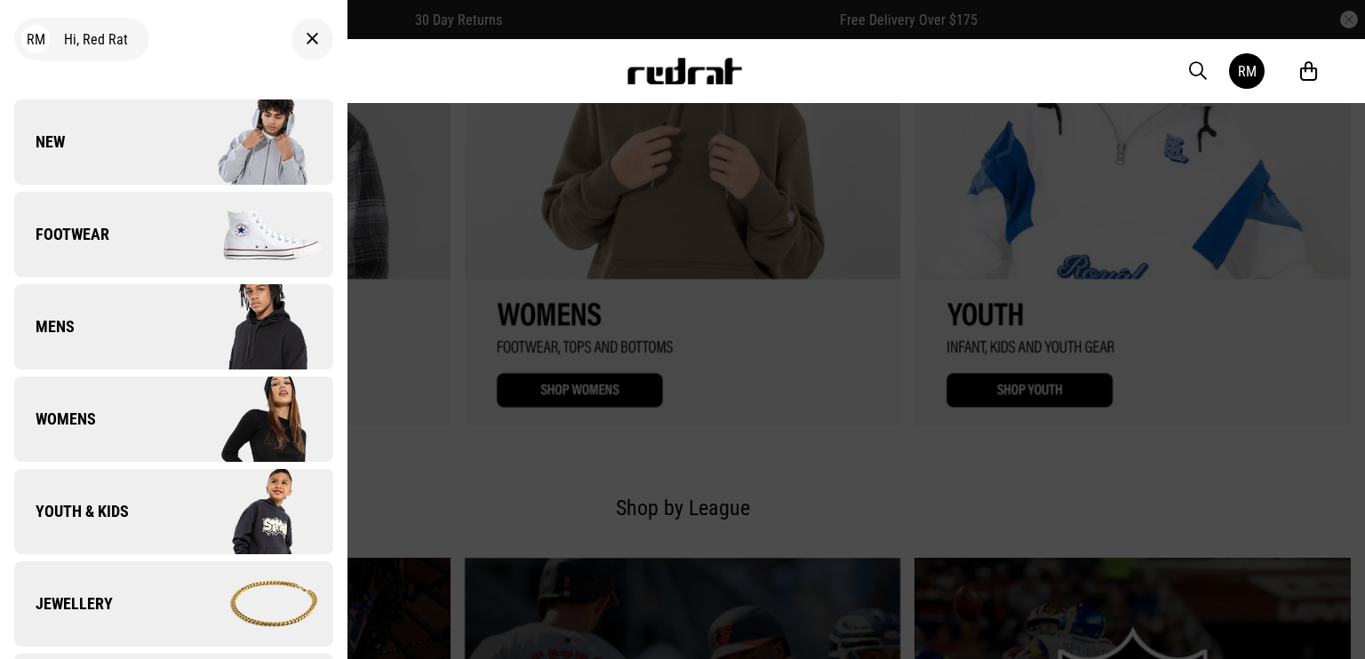
click at [126, 145] on link "New" at bounding box center [173, 142] width 319 height 85
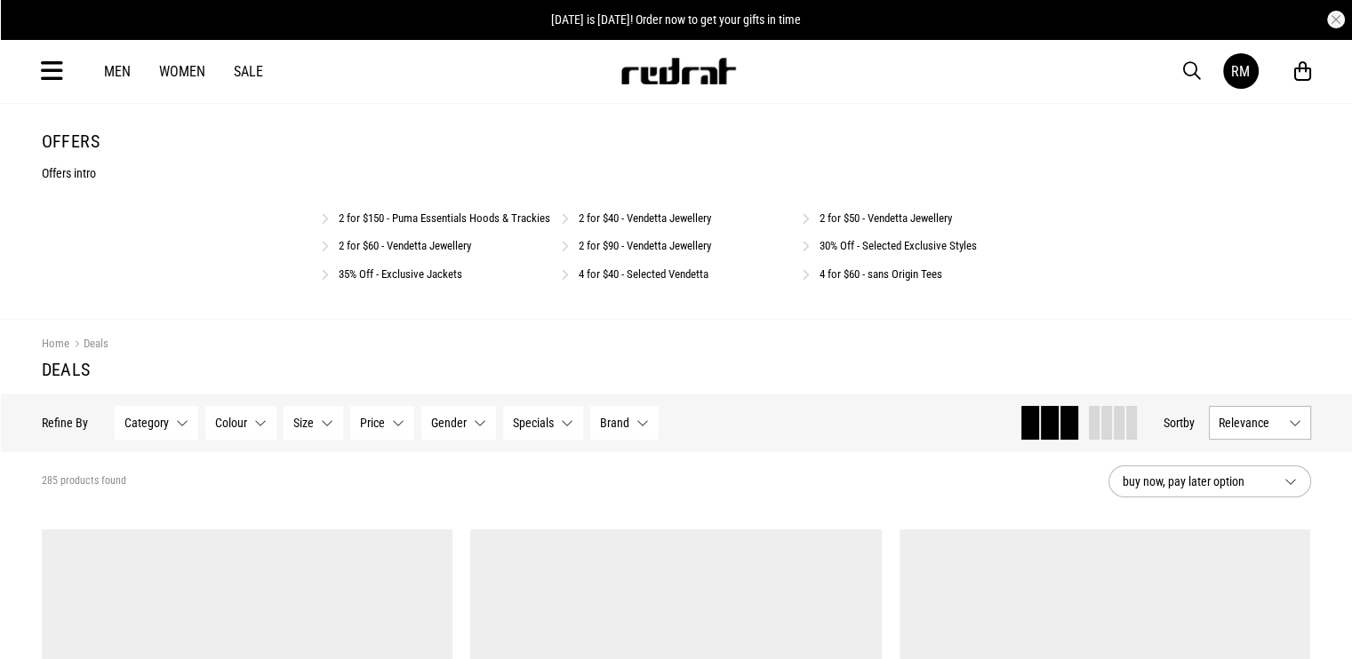
click at [613, 281] on link "4 for $40 - Selected Vendetta" at bounding box center [644, 273] width 130 height 13
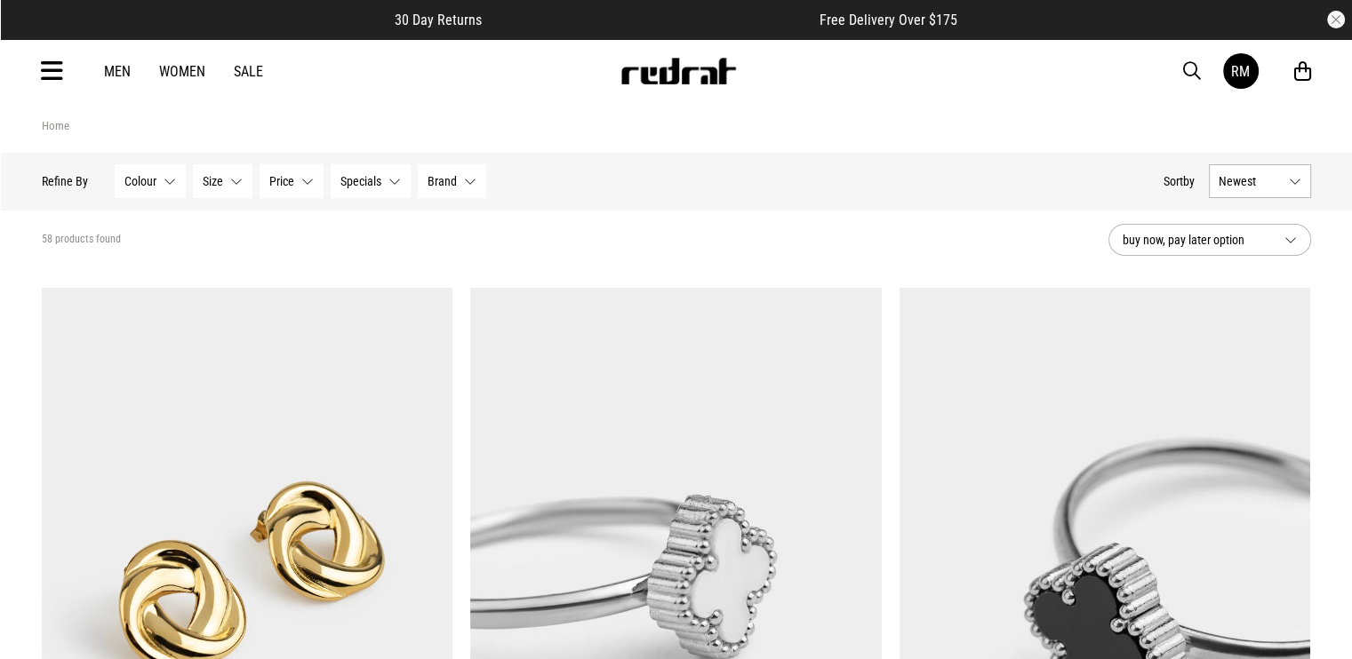
click at [1269, 190] on button "Newest" at bounding box center [1260, 181] width 102 height 34
click at [1258, 252] on li "Popular" at bounding box center [1260, 246] width 100 height 33
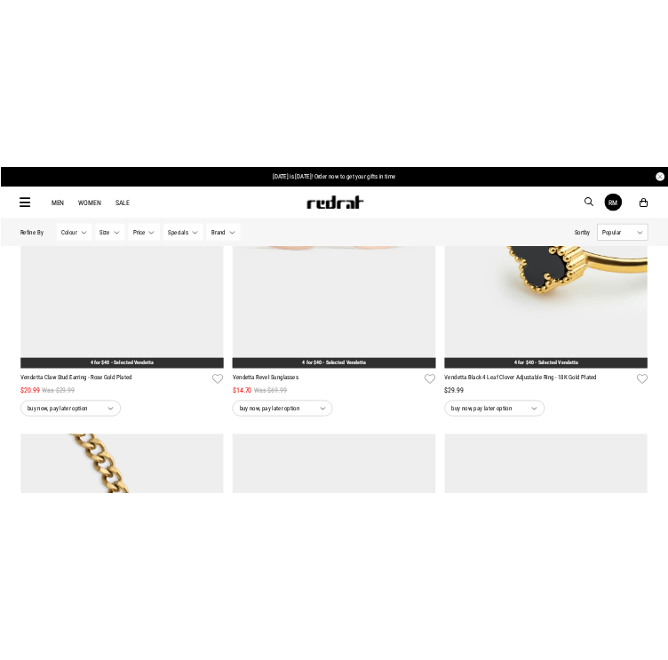
scroll to position [3644, 0]
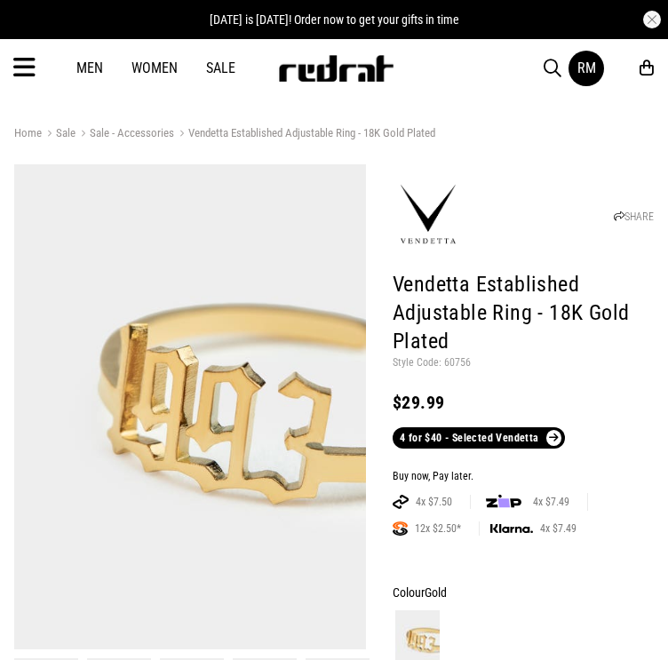
click at [458, 367] on p "Style Code: 60756" at bounding box center [523, 363] width 261 height 14
copy p "60756"
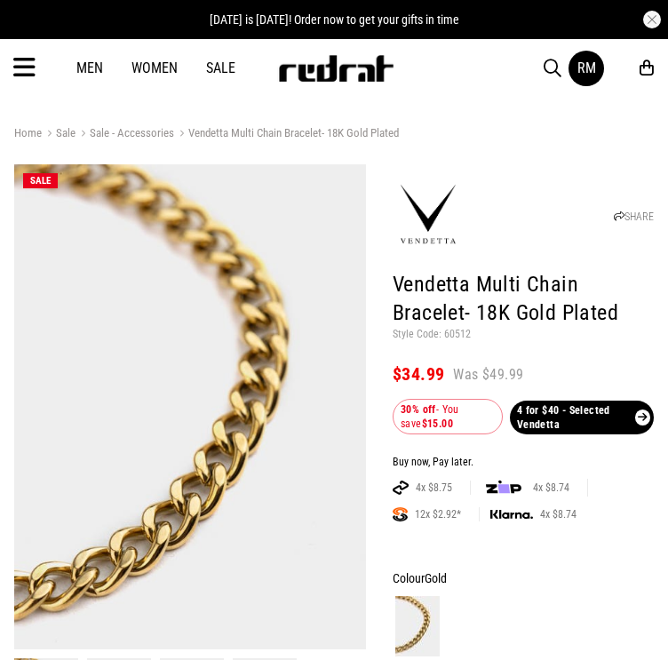
click at [462, 335] on p "Style Code: 60512" at bounding box center [523, 335] width 261 height 14
copy p "60512"
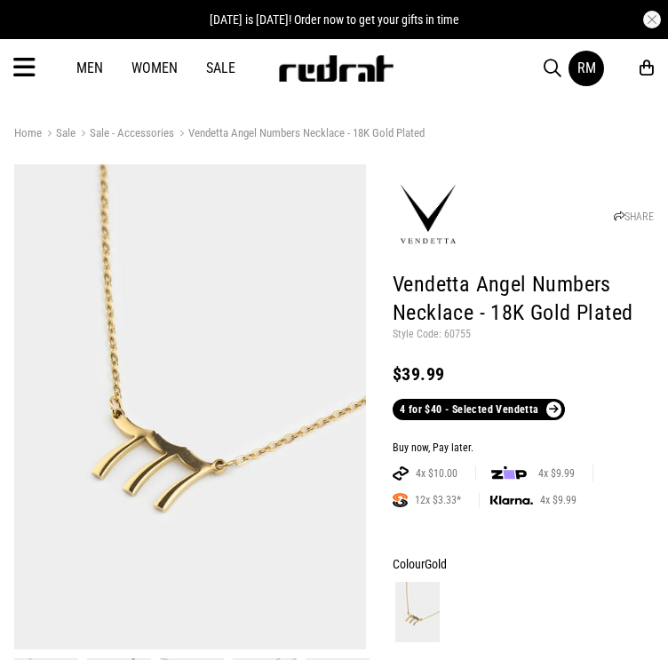
click at [455, 333] on p "Style Code: 60755" at bounding box center [523, 335] width 261 height 14
copy p "60755"
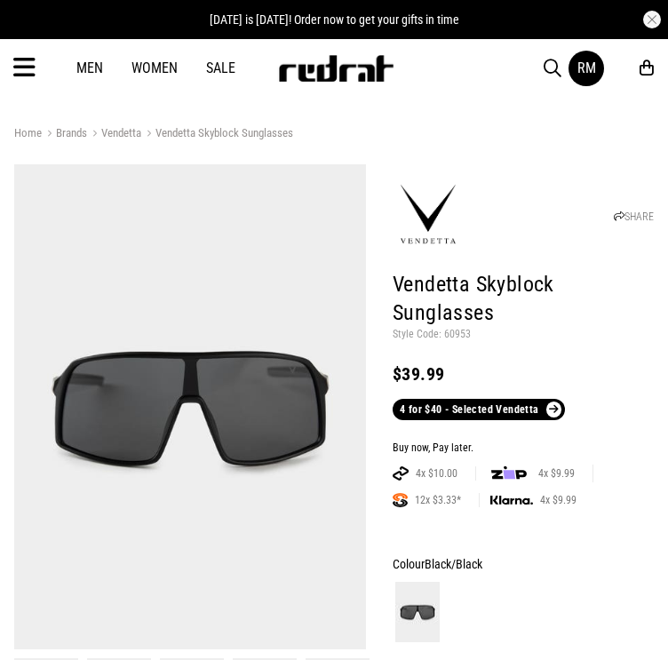
click at [458, 326] on h1 "Vendetta Skyblock Sunglasses" at bounding box center [523, 299] width 261 height 57
click at [456, 334] on p "Style Code: 60953" at bounding box center [523, 335] width 261 height 14
copy p "60953"
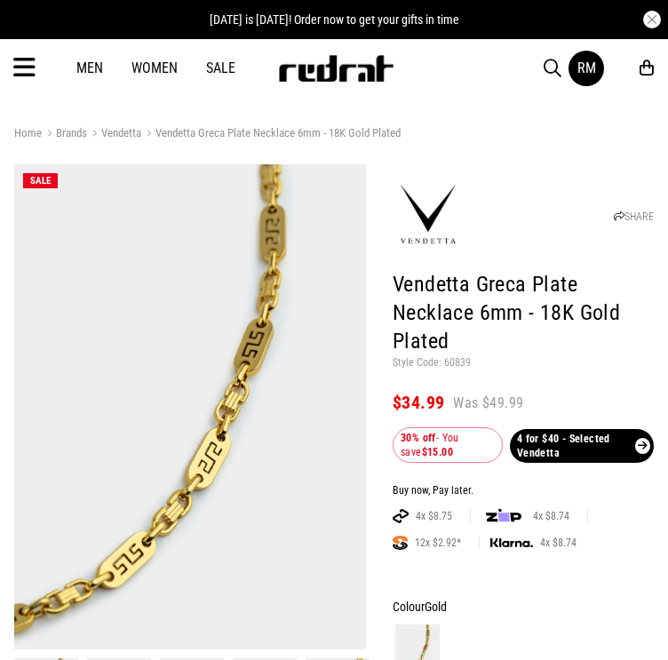
click at [458, 364] on p "Style Code: 60839" at bounding box center [523, 363] width 261 height 14
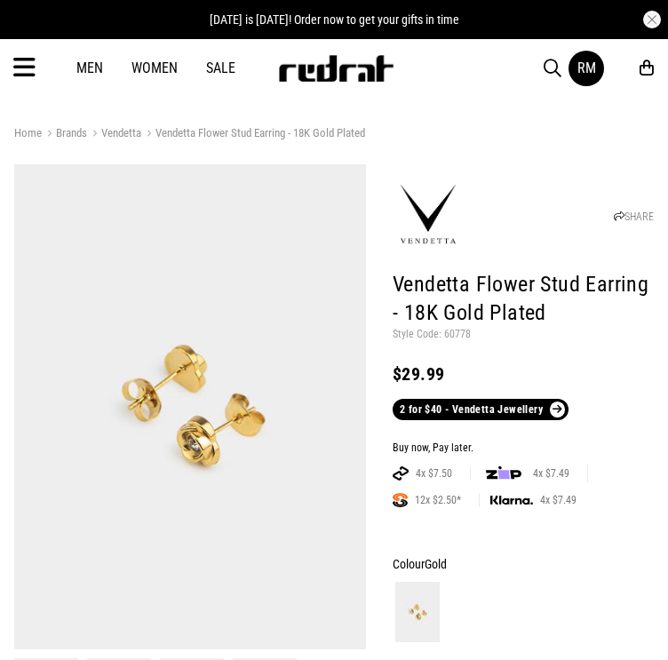
click at [451, 333] on p "Style Code: 60778" at bounding box center [523, 335] width 261 height 14
copy p "60778"
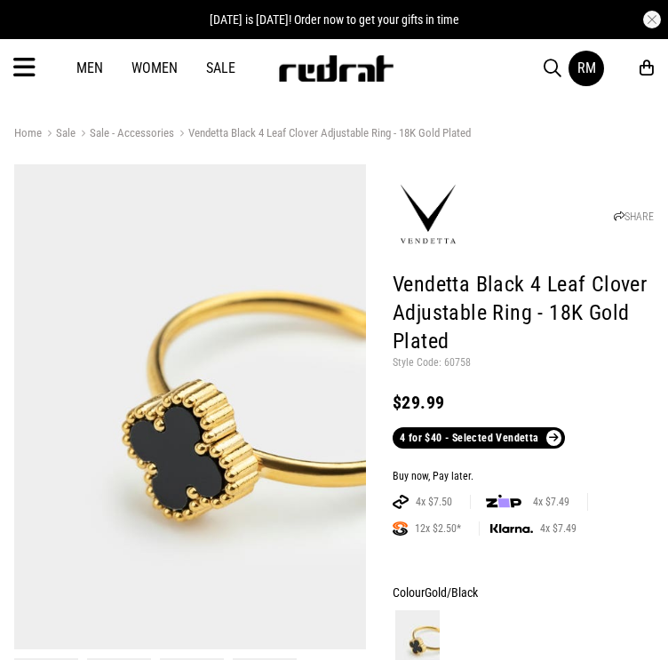
click at [459, 371] on header "SHARE Vendetta Black 4 Leaf Clover Adjustable Ring - 18K Gold Plated Style Code…" at bounding box center [523, 309] width 261 height 280
click at [459, 363] on p "Style Code: 60758" at bounding box center [523, 363] width 261 height 14
copy p "60758"
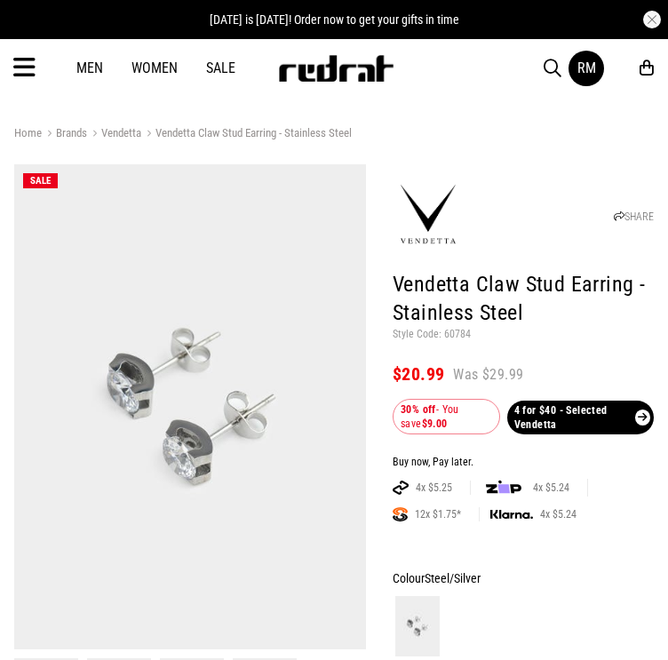
click at [456, 326] on h1 "Vendetta Claw Stud Earring - Stainless Steel" at bounding box center [523, 299] width 261 height 57
click at [449, 339] on p "Style Code: 60784" at bounding box center [523, 335] width 261 height 14
click at [451, 335] on p "Style Code: 60784" at bounding box center [523, 335] width 261 height 14
click at [452, 334] on p "Style Code: 60784" at bounding box center [523, 335] width 261 height 14
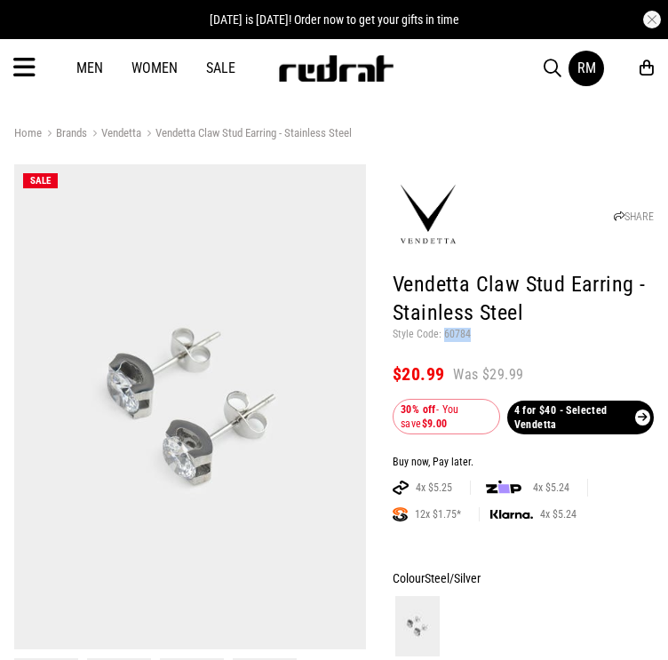
copy p "60784"
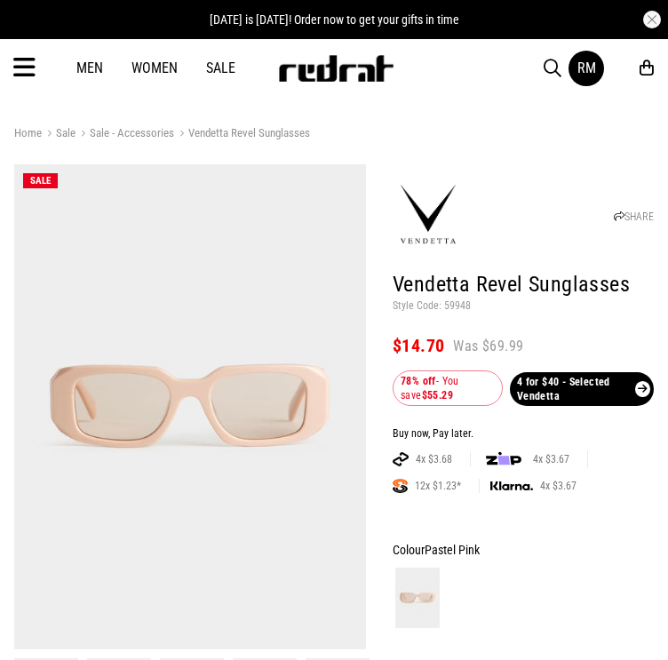
click at [455, 303] on p "Style Code: 59948" at bounding box center [523, 306] width 261 height 14
copy p "59948"
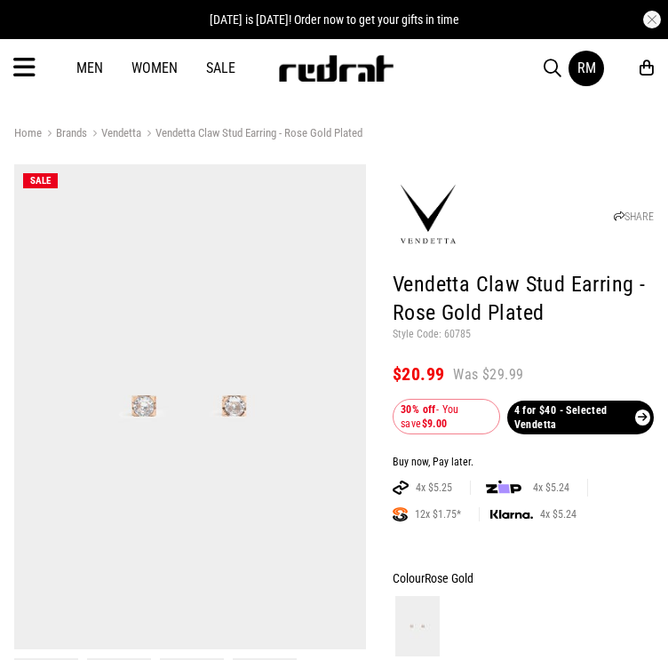
click at [451, 334] on p "Style Code: 60785" at bounding box center [523, 335] width 261 height 14
copy p "60785"
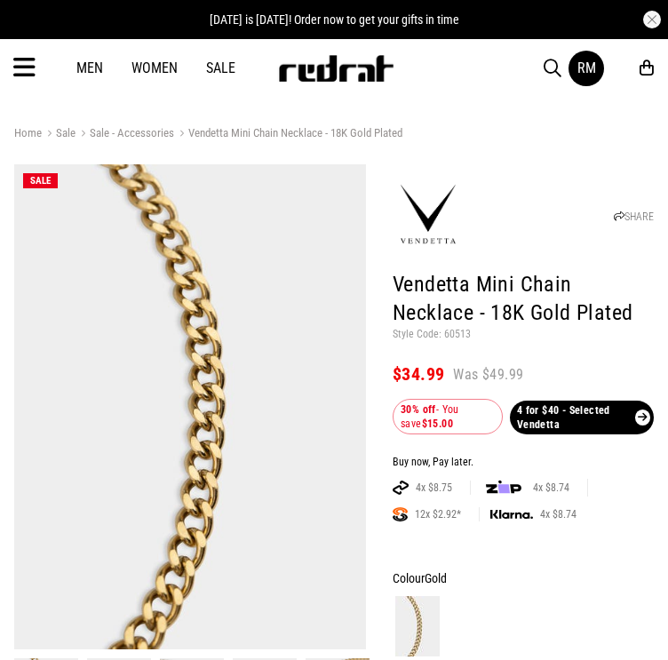
click at [460, 332] on p "Style Code: 60513" at bounding box center [523, 335] width 261 height 14
copy p "60513"
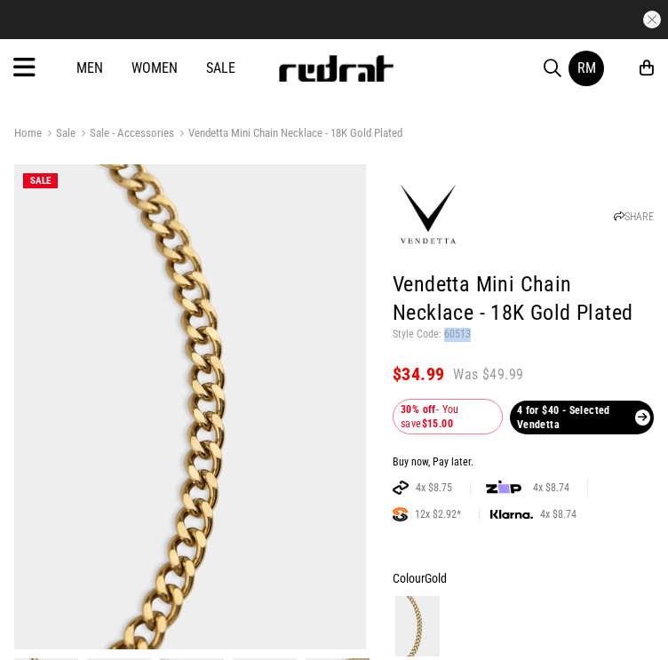
click at [297, 69] on img at bounding box center [335, 68] width 117 height 27
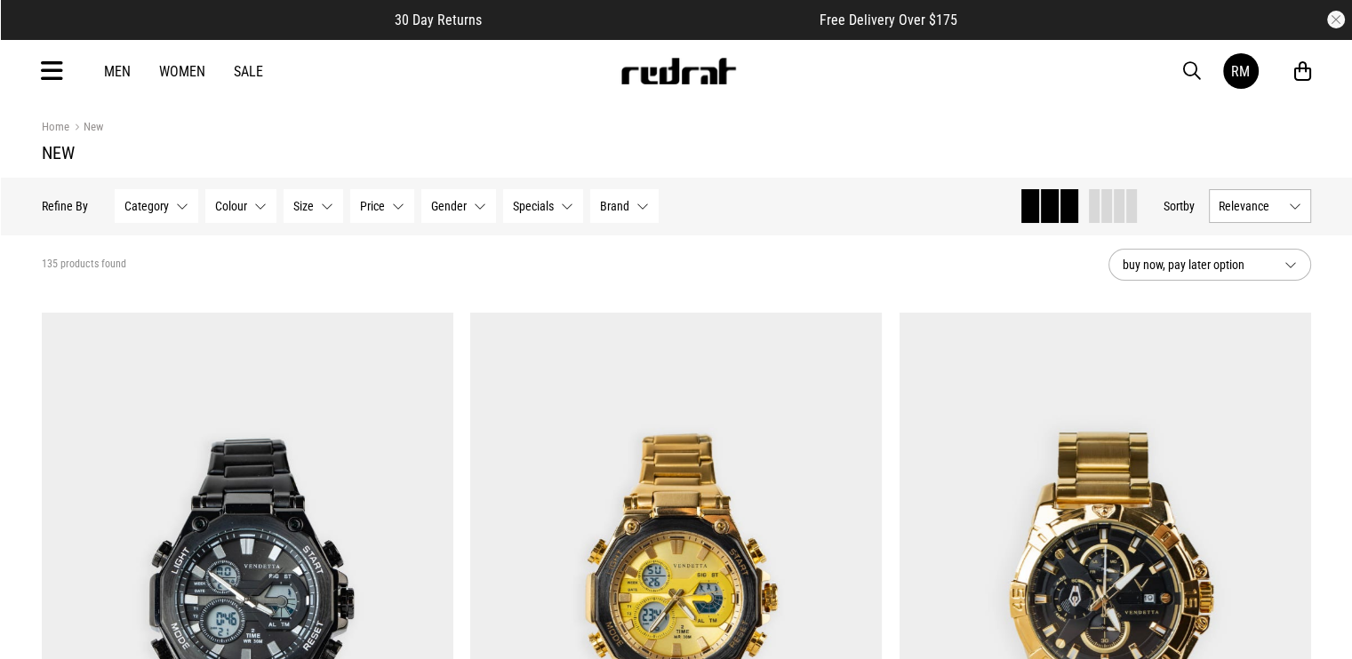
drag, startPoint x: 1138, startPoint y: 507, endPoint x: 602, endPoint y: 248, distance: 595.0
click at [602, 248] on section "135 products found buy now, pay later option" at bounding box center [677, 265] width 1298 height 60
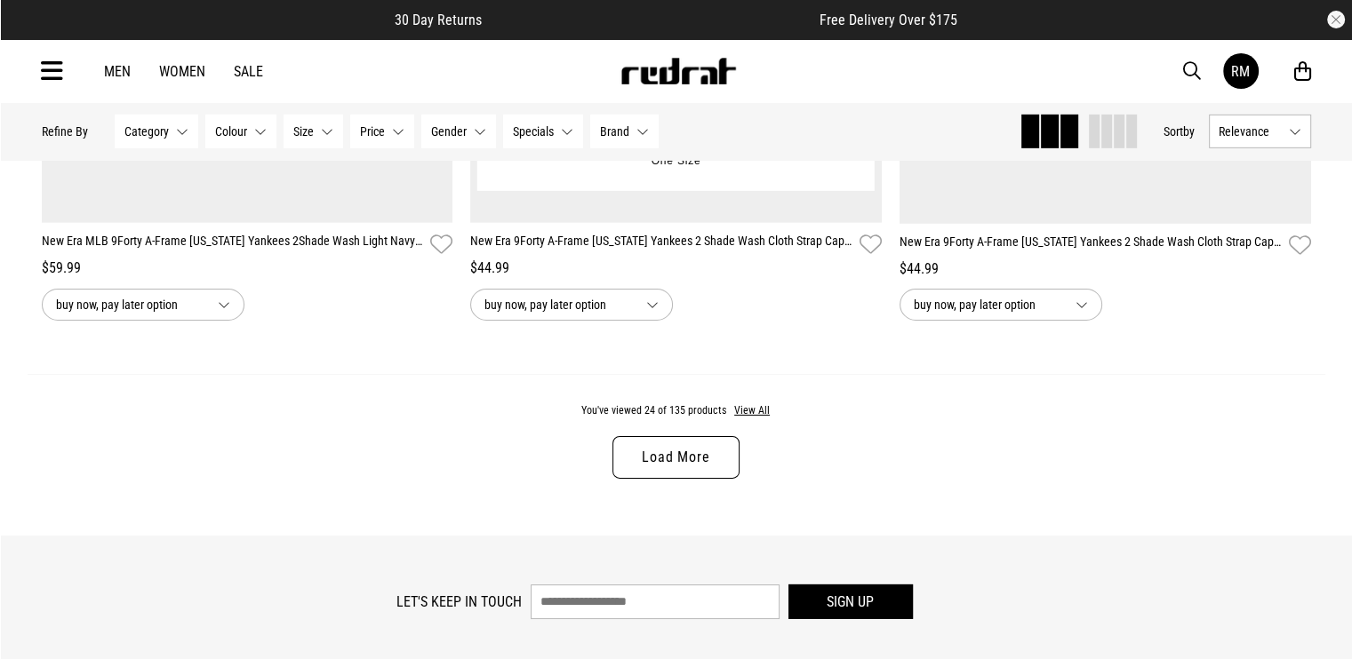
scroll to position [5510, 0]
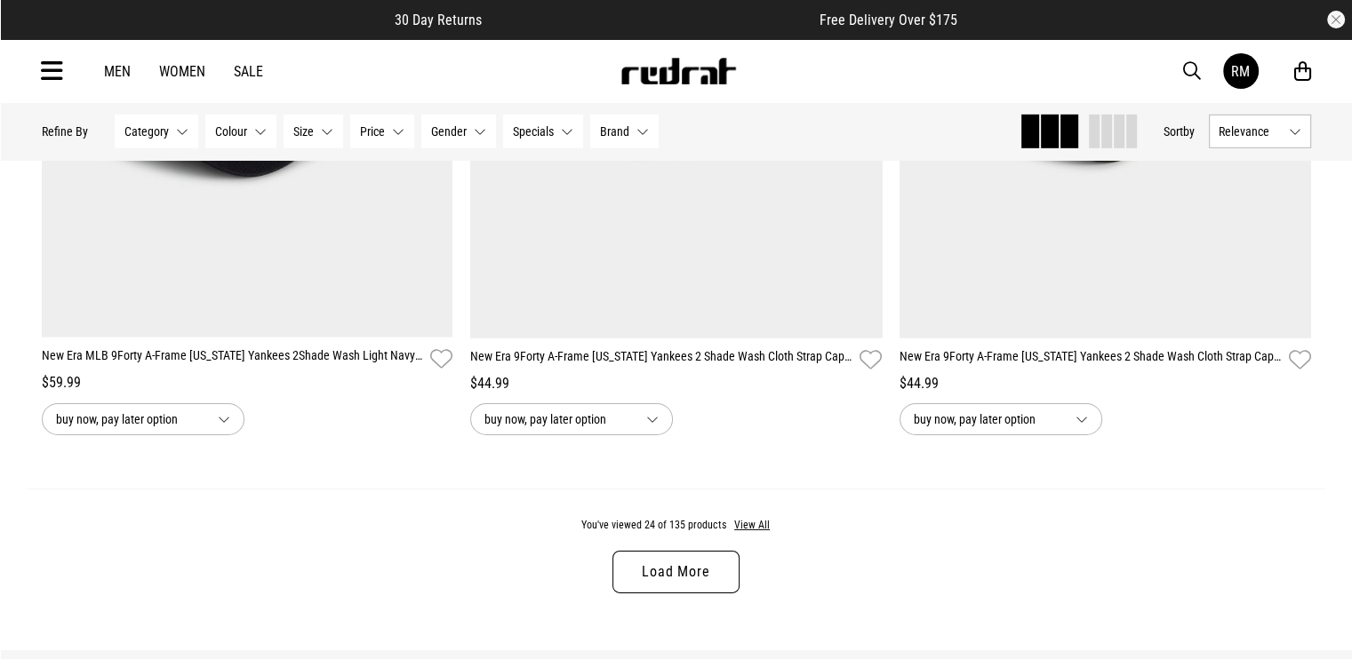
click at [698, 572] on link "Load More" at bounding box center [675, 572] width 126 height 43
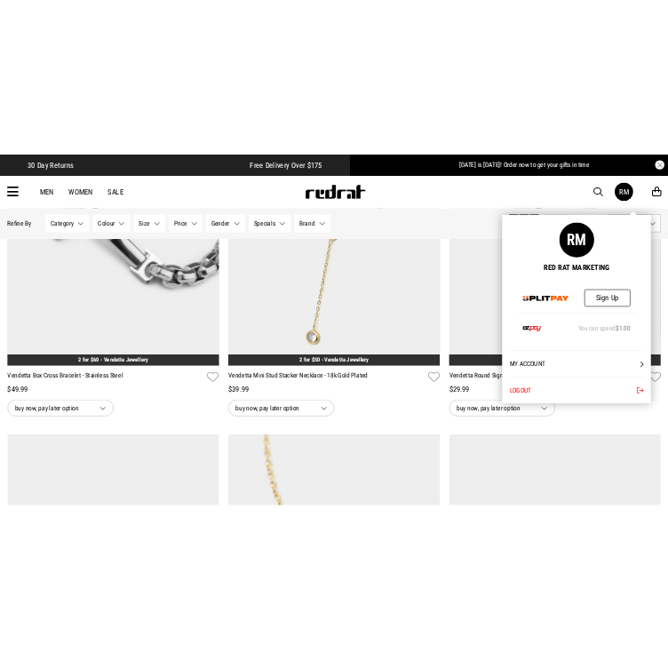
scroll to position [5869, 0]
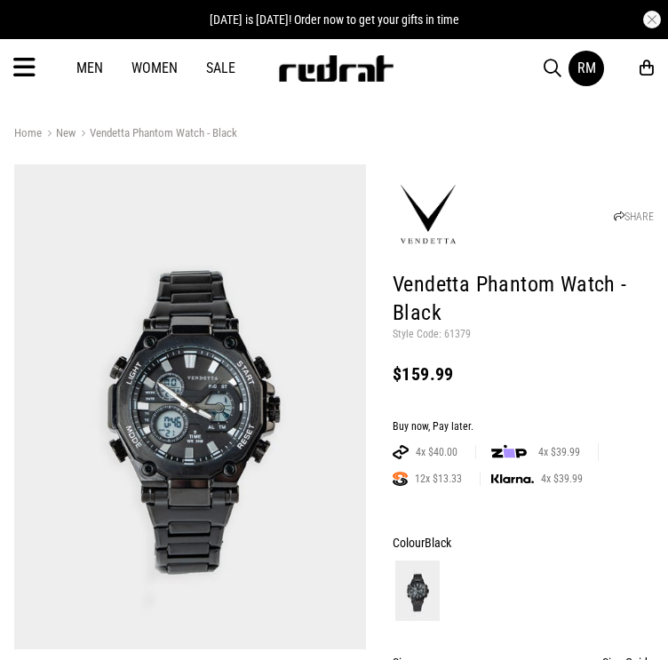
click at [462, 331] on p "Style Code: 61379" at bounding box center [523, 335] width 261 height 14
copy p "61379"
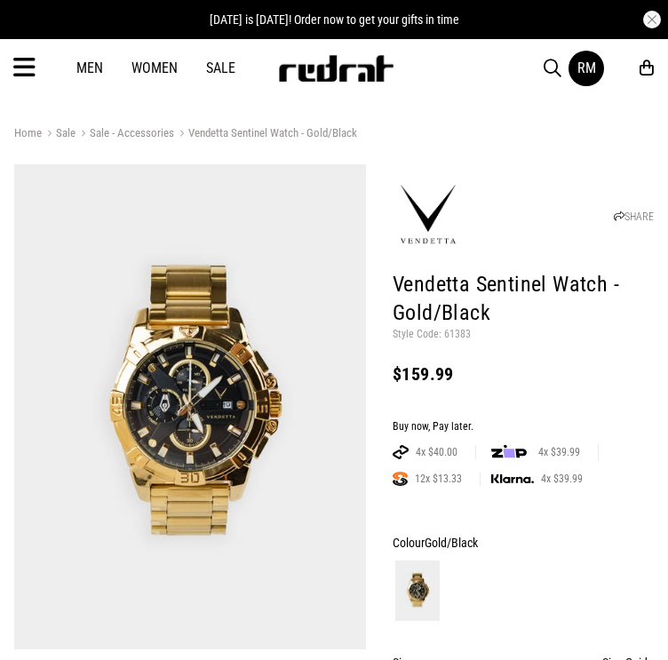
click at [446, 331] on p "Style Code: 61383" at bounding box center [523, 335] width 261 height 14
copy p "61383"
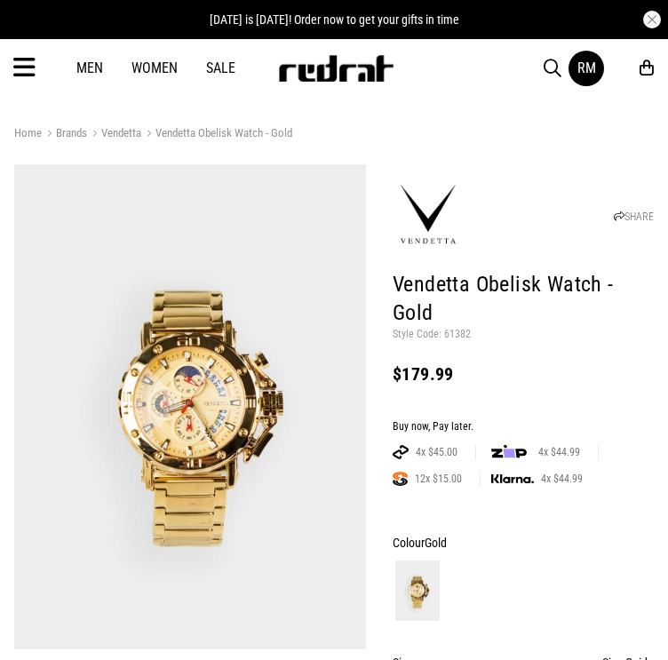
click at [451, 331] on p "Style Code: 61382" at bounding box center [523, 335] width 261 height 14
copy p "61382"
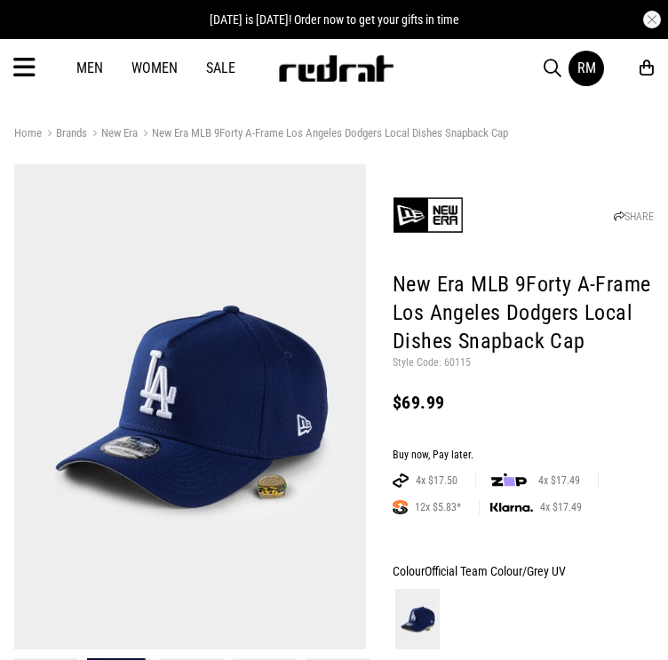
click at [455, 362] on p "Style Code: 60115" at bounding box center [523, 363] width 261 height 14
copy p "60115"
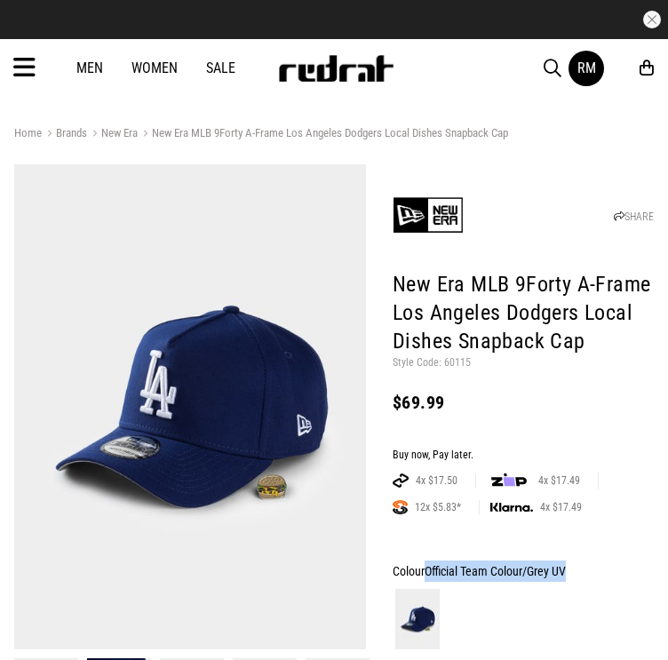
drag, startPoint x: 429, startPoint y: 575, endPoint x: 620, endPoint y: 572, distance: 191.1
click at [620, 572] on div "Colour Official Team Colour/Grey UV" at bounding box center [523, 571] width 261 height 21
copy span "Official Team Colour/Grey UV"
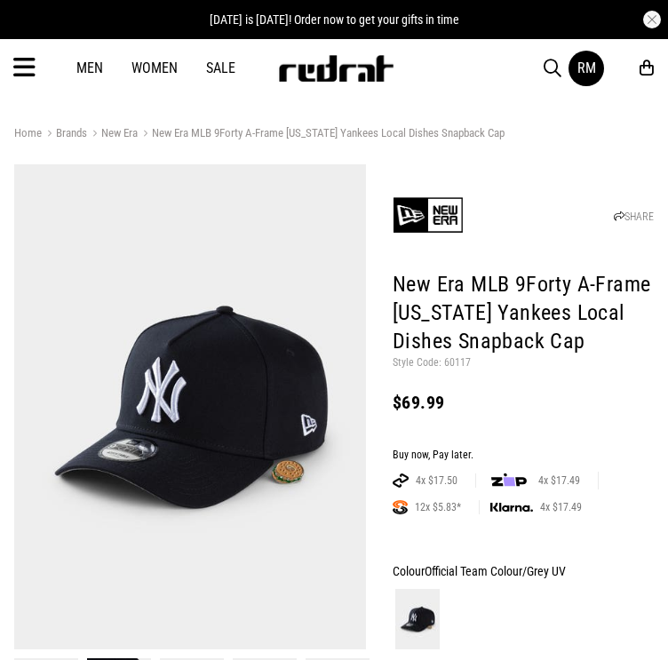
click at [460, 356] on p "Style Code: 60117" at bounding box center [523, 363] width 261 height 14
copy p "60117"
drag, startPoint x: 580, startPoint y: 572, endPoint x: 359, endPoint y: 555, distance: 222.0
click at [428, 578] on div "Colour Official Team Colour/Grey UV" at bounding box center [523, 571] width 261 height 21
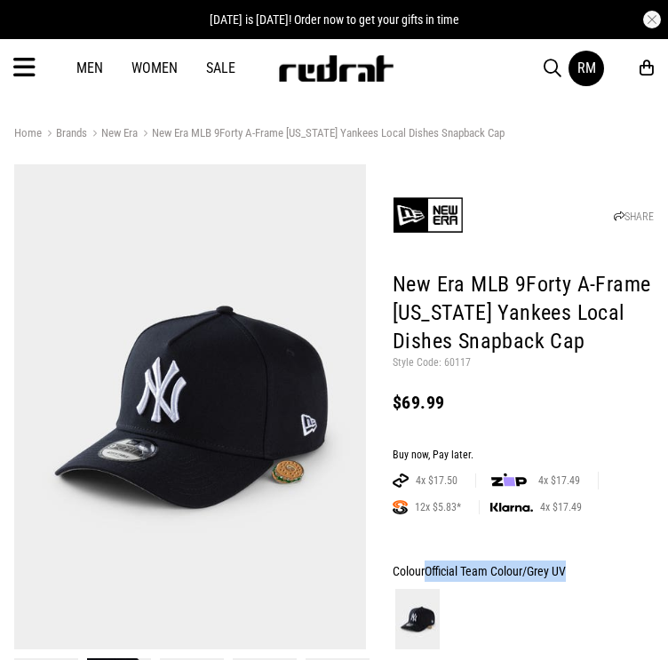
copy span "Official Team Colour/Grey UV"
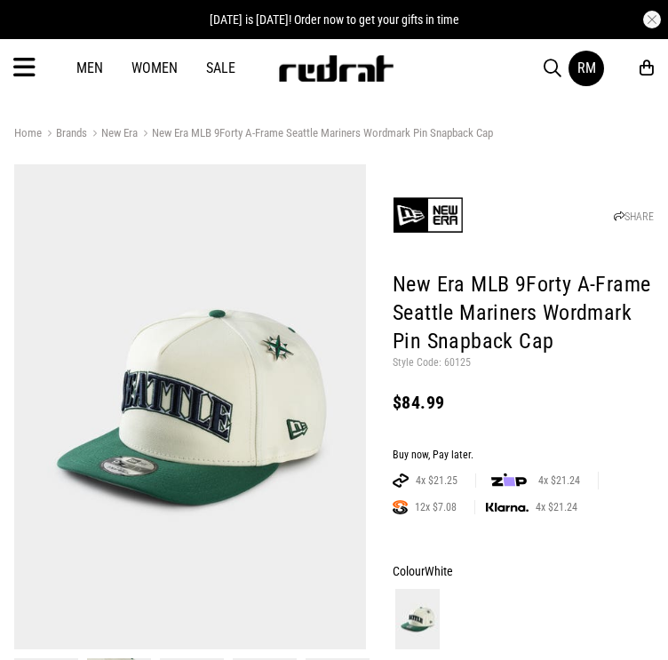
click at [448, 358] on p "Style Code: 60125" at bounding box center [523, 363] width 261 height 14
copy p "60125"
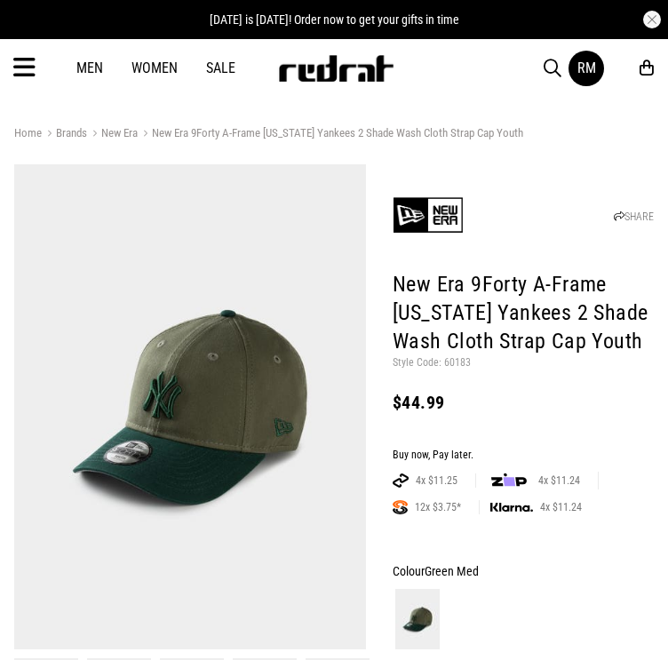
click at [469, 362] on p "Style Code: 60183" at bounding box center [523, 363] width 261 height 14
click at [451, 362] on p "Style Code: 60183" at bounding box center [523, 363] width 261 height 14
copy p "60183"
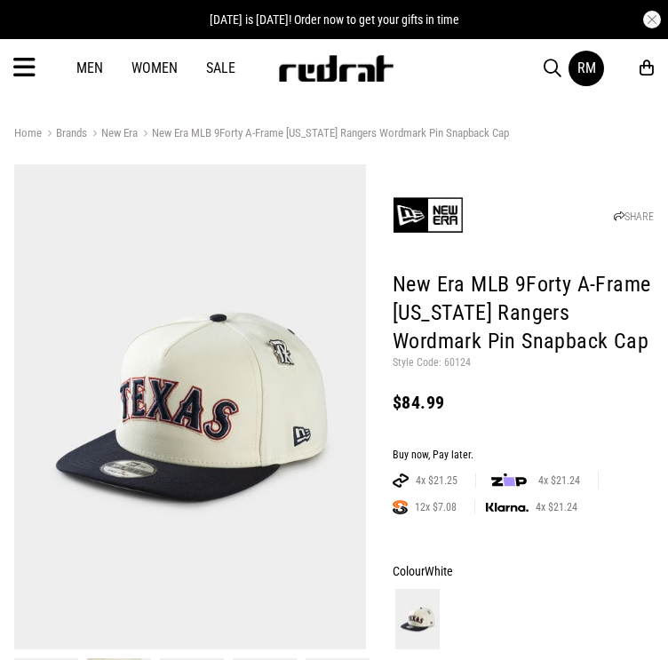
click at [448, 363] on p "Style Code: 60124" at bounding box center [523, 363] width 261 height 14
copy p "60124"
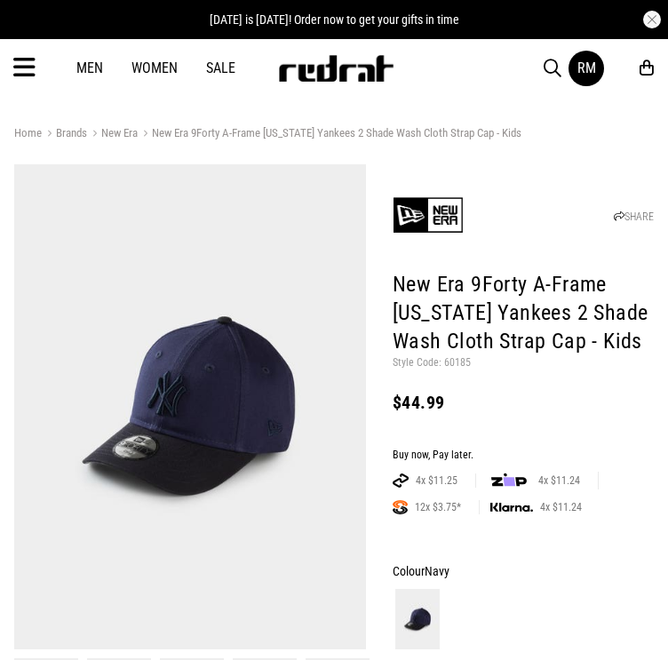
click at [458, 363] on p "Style Code: 60185" at bounding box center [523, 363] width 261 height 14
copy p "60185"
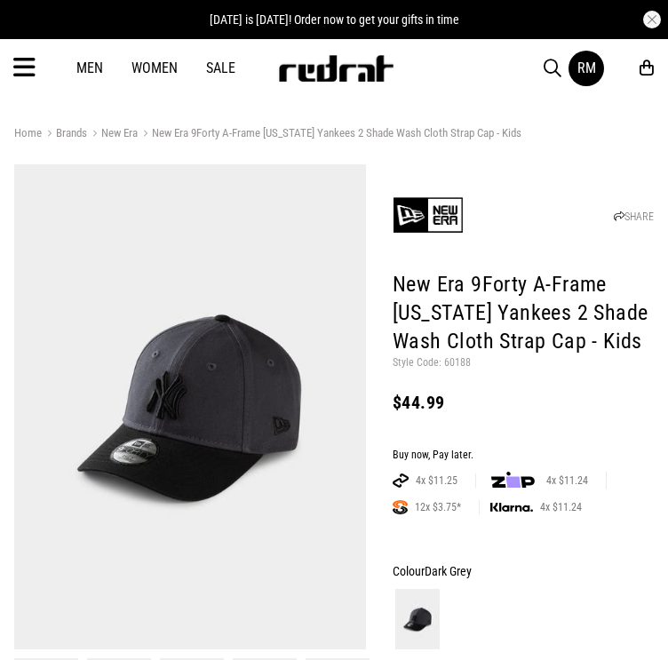
click at [452, 360] on p "Style Code: 60188" at bounding box center [523, 363] width 261 height 14
copy p "60188"
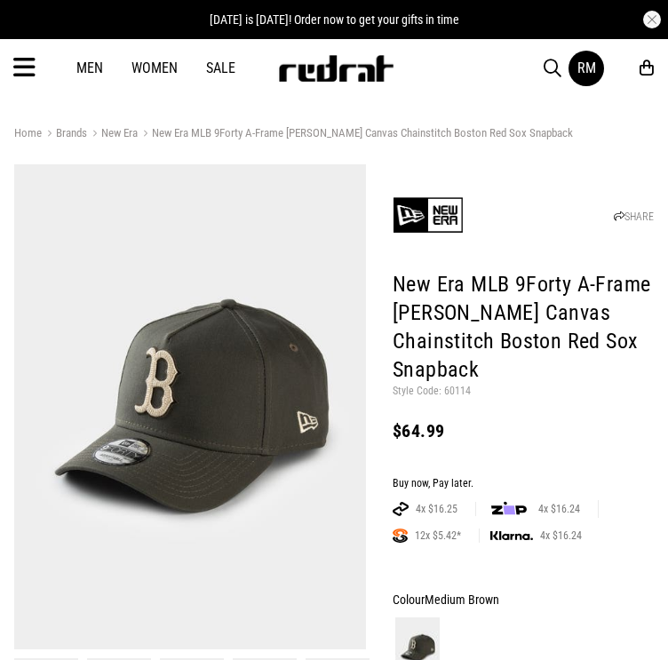
click at [455, 385] on p "Style Code: 60114" at bounding box center [523, 392] width 261 height 14
copy p "60114"
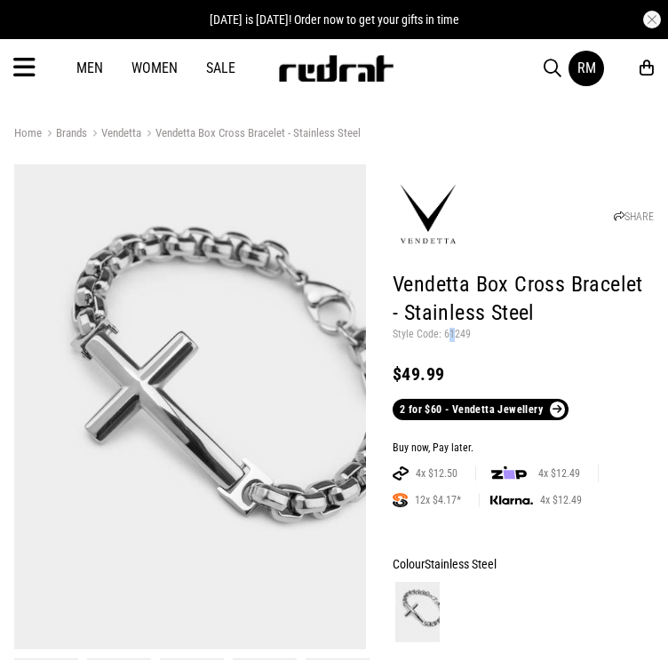
click at [451, 333] on p "Style Code: 61249" at bounding box center [523, 335] width 261 height 14
click at [455, 333] on p "Style Code: 61249" at bounding box center [523, 335] width 261 height 14
copy p "61249"
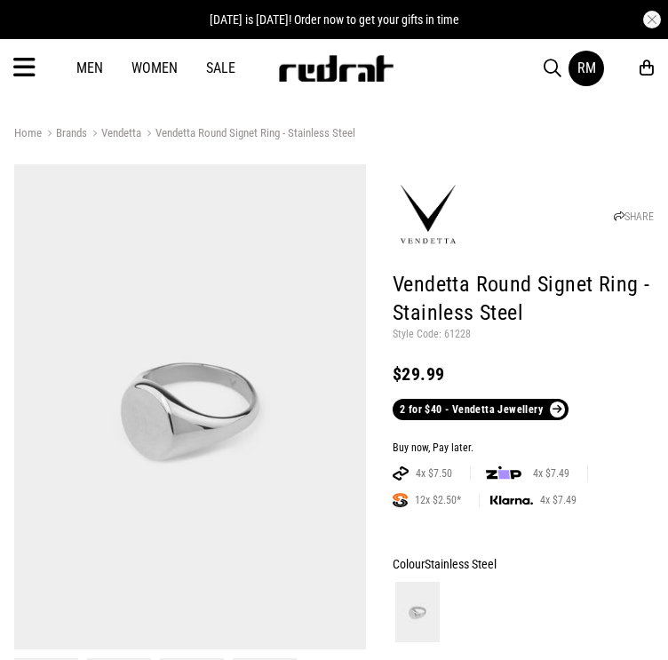
click at [445, 335] on p "Style Code: 61228" at bounding box center [523, 335] width 261 height 14
copy p "61228"
click at [295, 86] on div "Men Women Sale RM Hi, Red Rat New Back Footwear Back Mens Back Womens Back Yout…" at bounding box center [334, 68] width 668 height 58
click at [298, 78] on img at bounding box center [335, 68] width 117 height 27
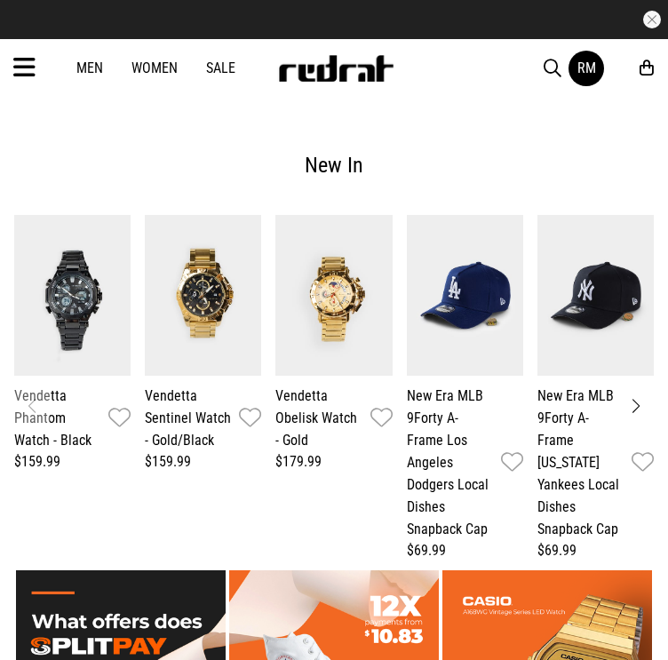
scroll to position [2488, 0]
